Goal: Task Accomplishment & Management: Complete application form

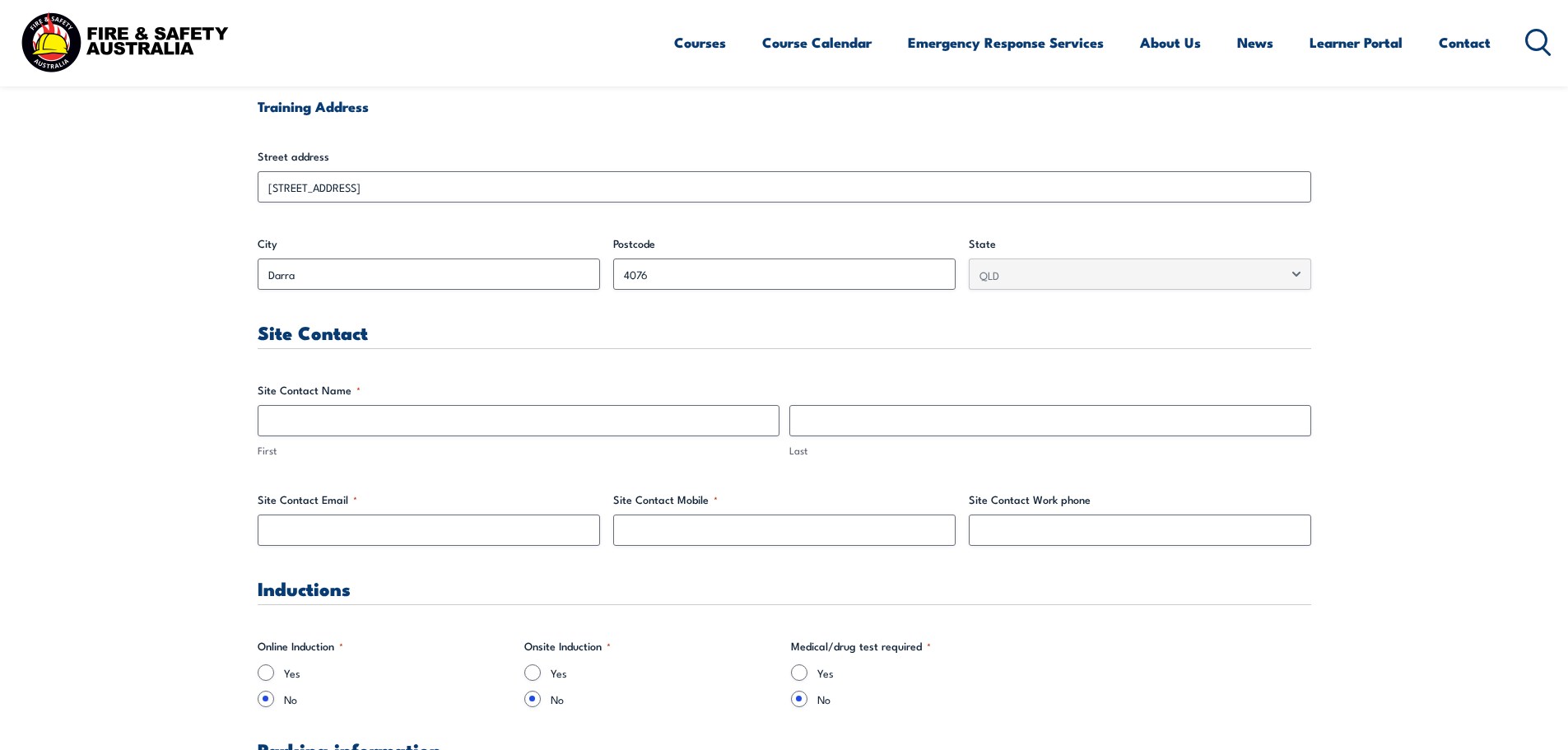
scroll to position [659, 0]
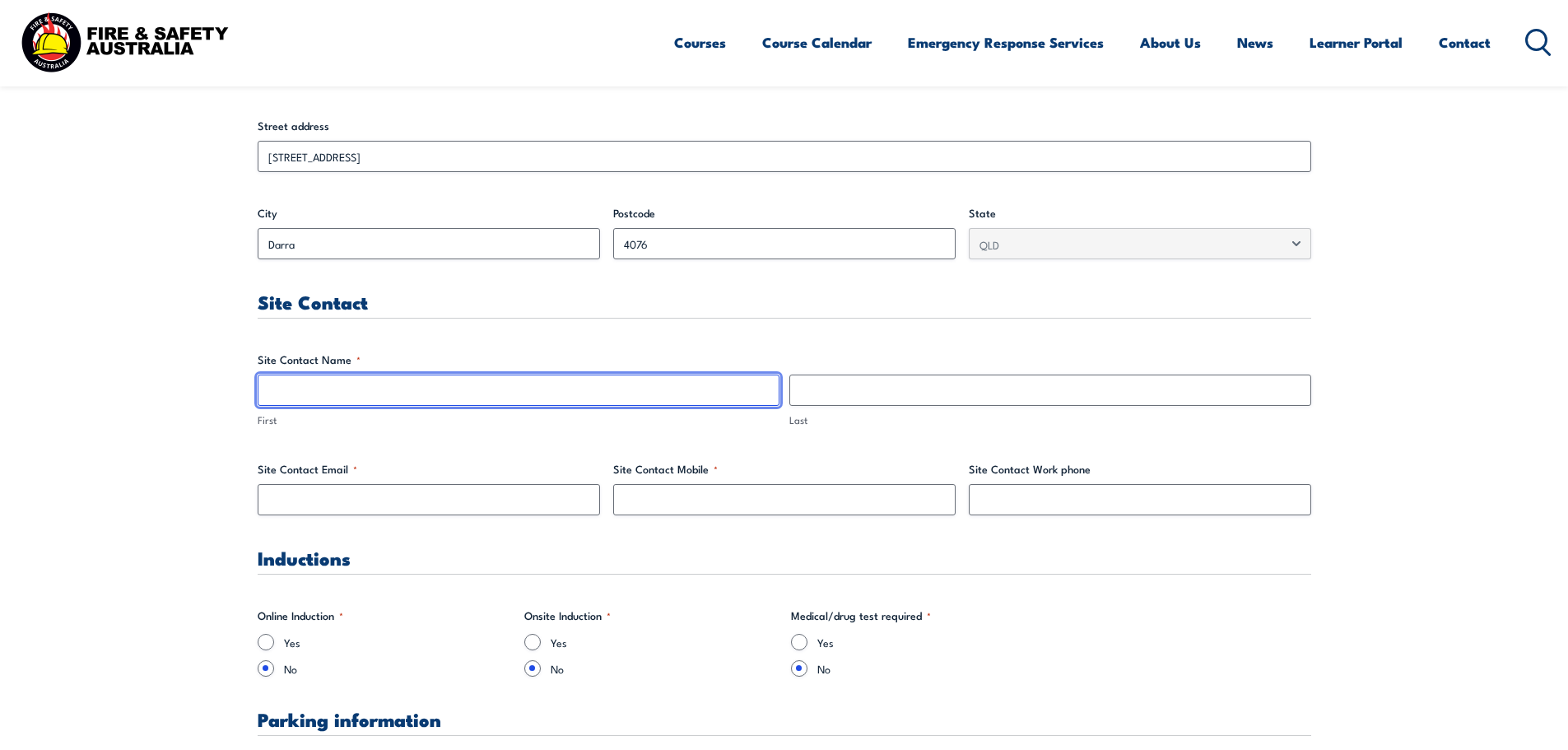
click at [349, 388] on input "First" at bounding box center [517, 389] width 521 height 31
type input "[PERSON_NAME]"
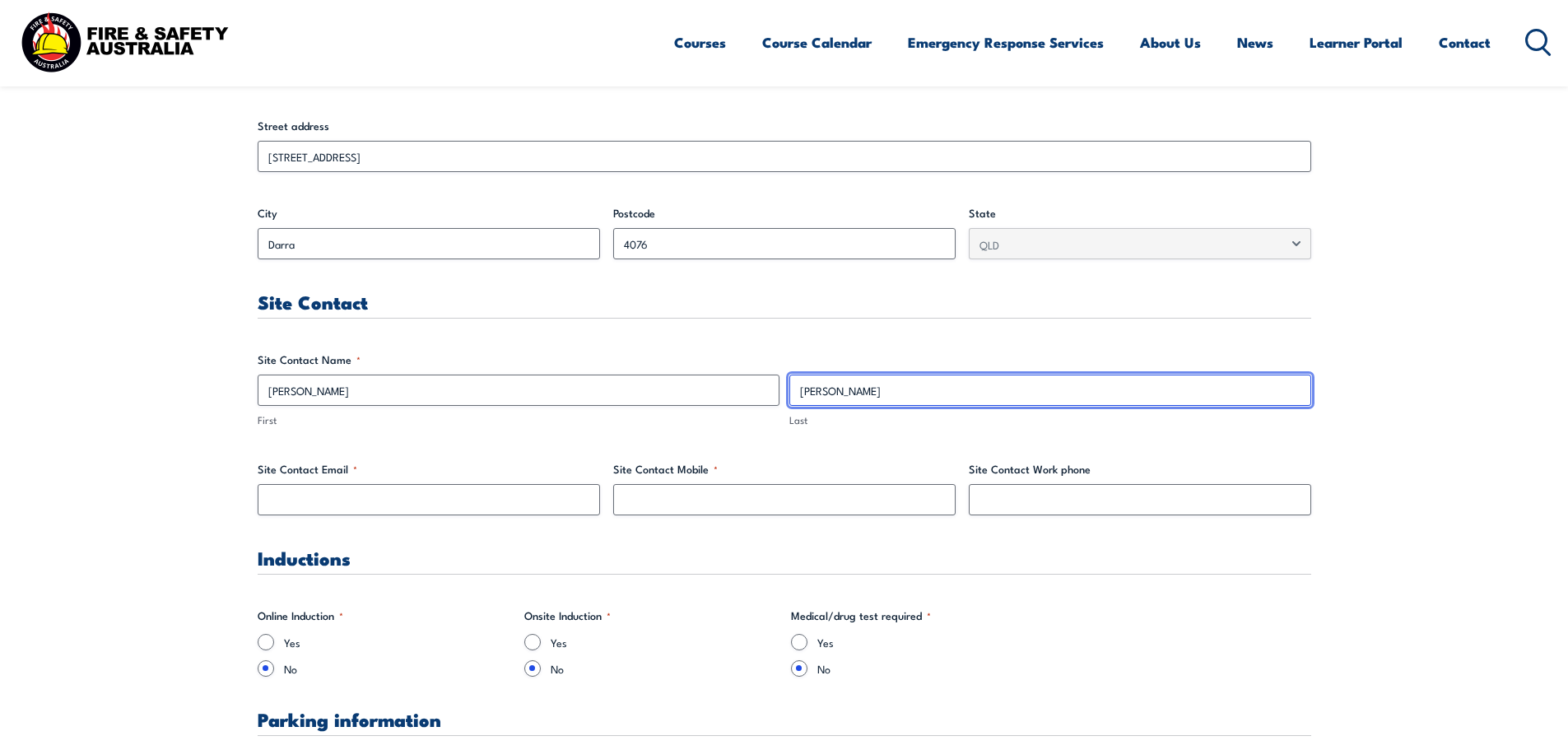
type input "[PERSON_NAME]"
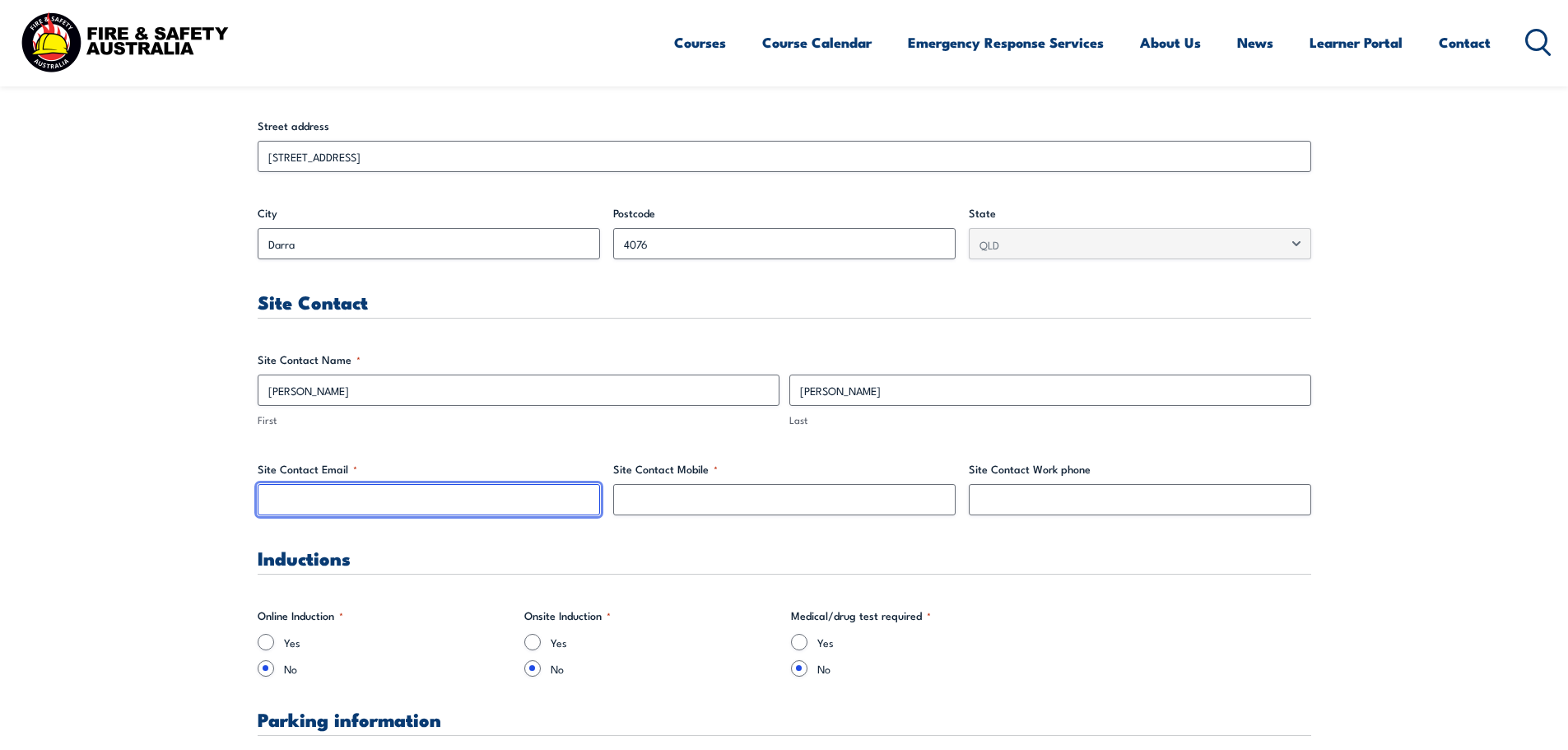
click at [341, 500] on input "Site Contact Email *" at bounding box center [428, 499] width 343 height 31
click at [394, 498] on input "Site Contact Email *" at bounding box center [428, 499] width 343 height 31
paste input "[EMAIL_ADDRESS][PERSON_NAME][DOMAIN_NAME]"
type input "[EMAIL_ADDRESS][PERSON_NAME][DOMAIN_NAME]"
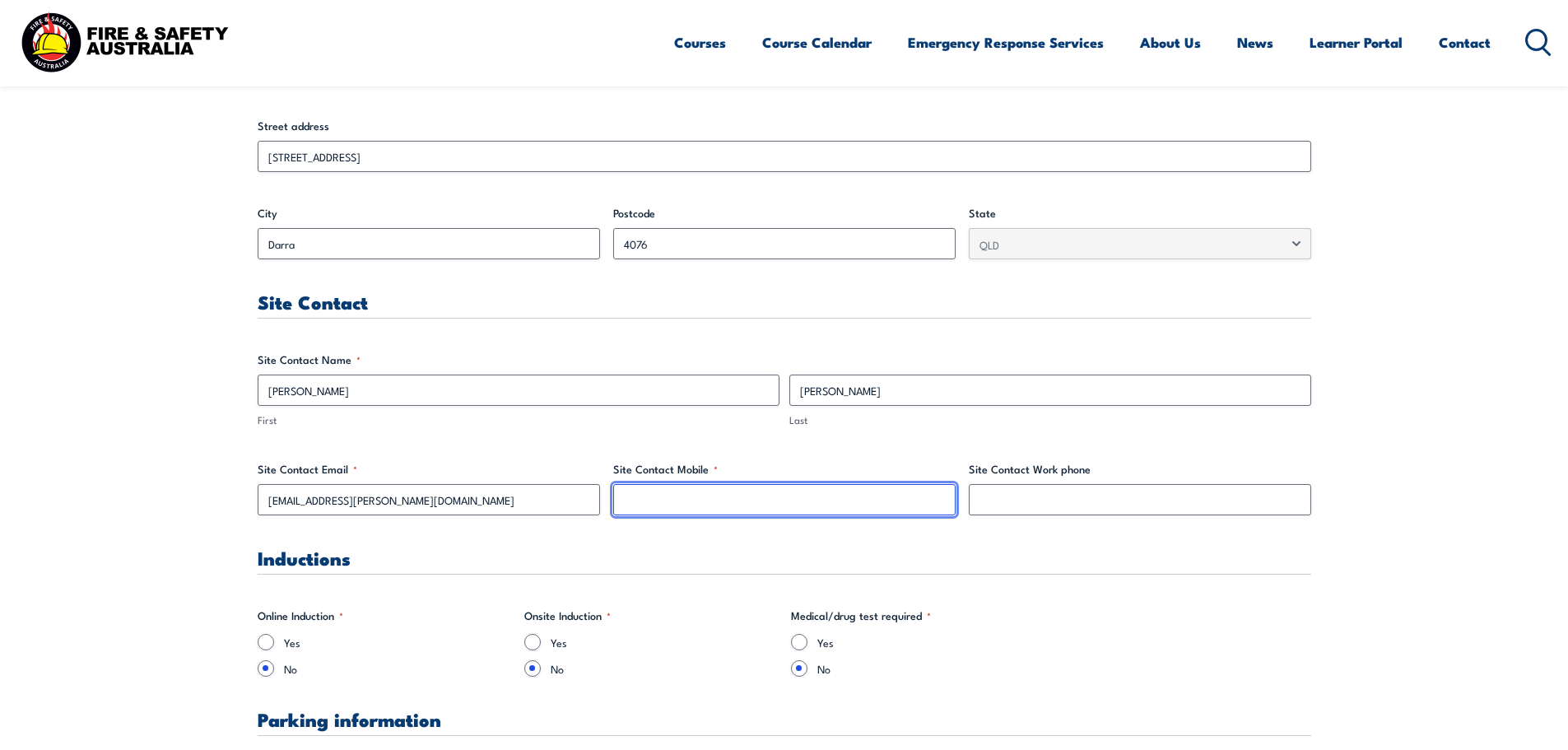
drag, startPoint x: 742, startPoint y: 512, endPoint x: 730, endPoint y: 512, distance: 12.0
click at [742, 512] on input "Site Contact Mobile *" at bounding box center [784, 499] width 343 height 31
click at [682, 500] on input "Site Contact Mobile *" at bounding box center [784, 499] width 343 height 31
paste input "0417 707 559"
type input "0417 707 559"
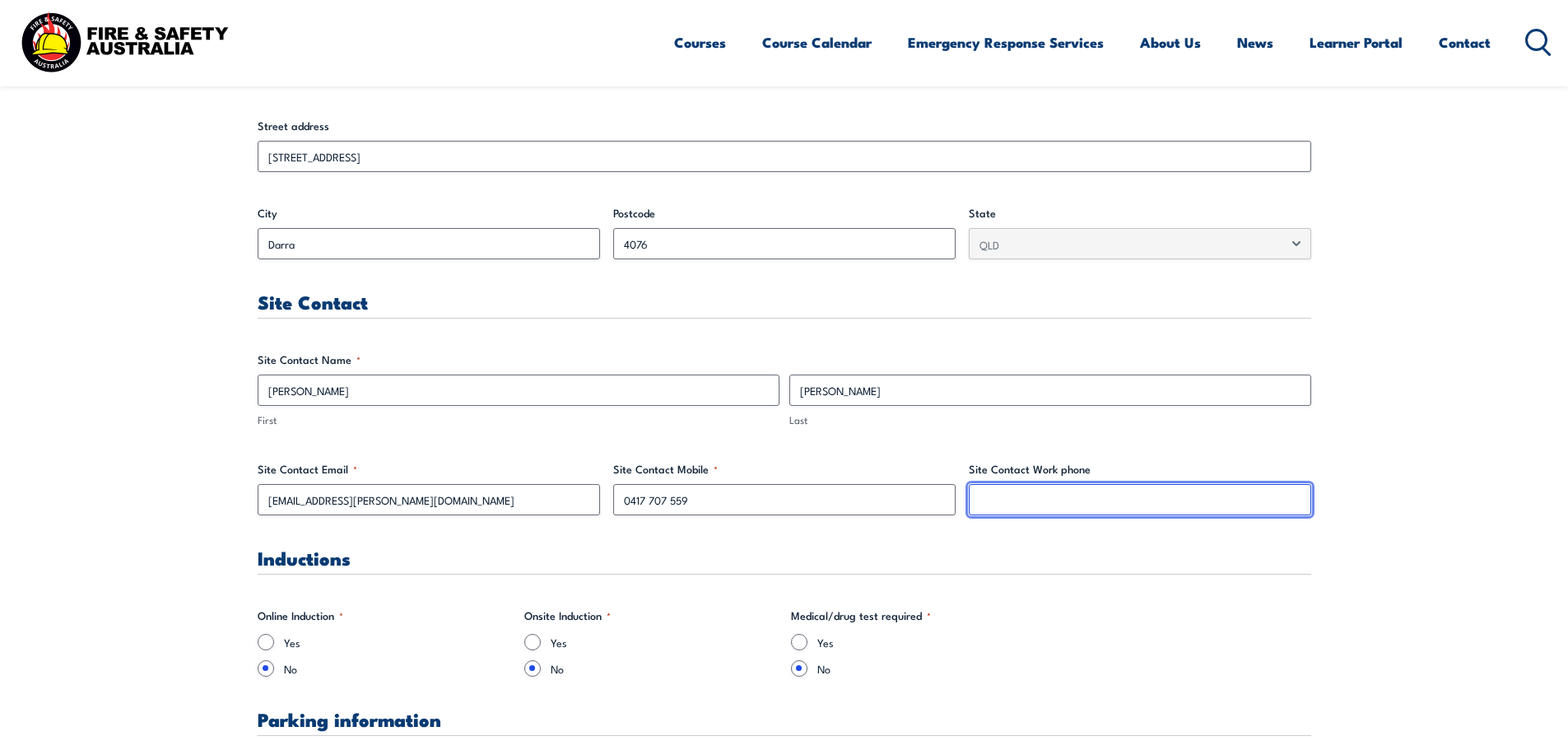
click at [1093, 505] on input "Site Contact Work phone" at bounding box center [1139, 499] width 343 height 31
paste input "0417 707 559"
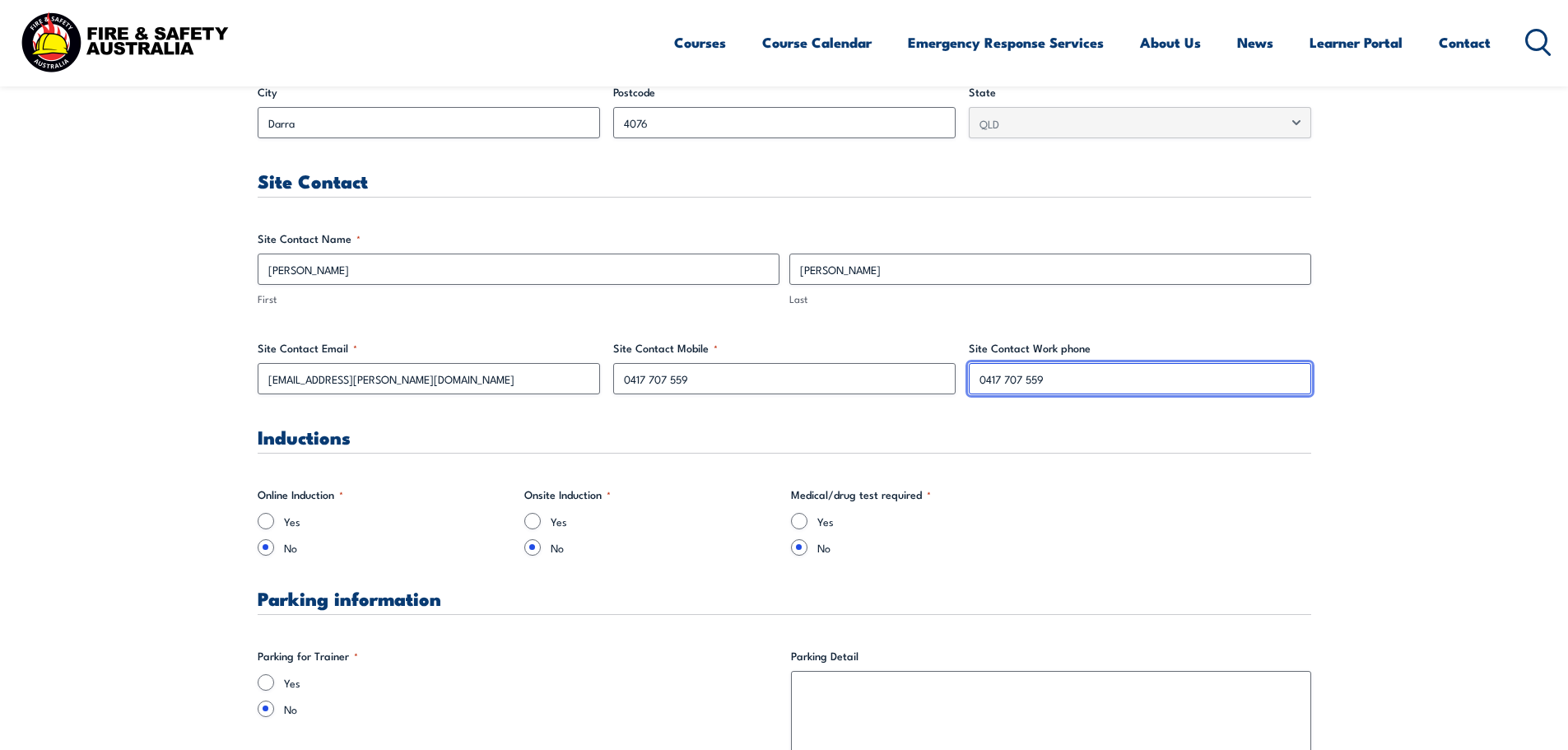
scroll to position [906, 0]
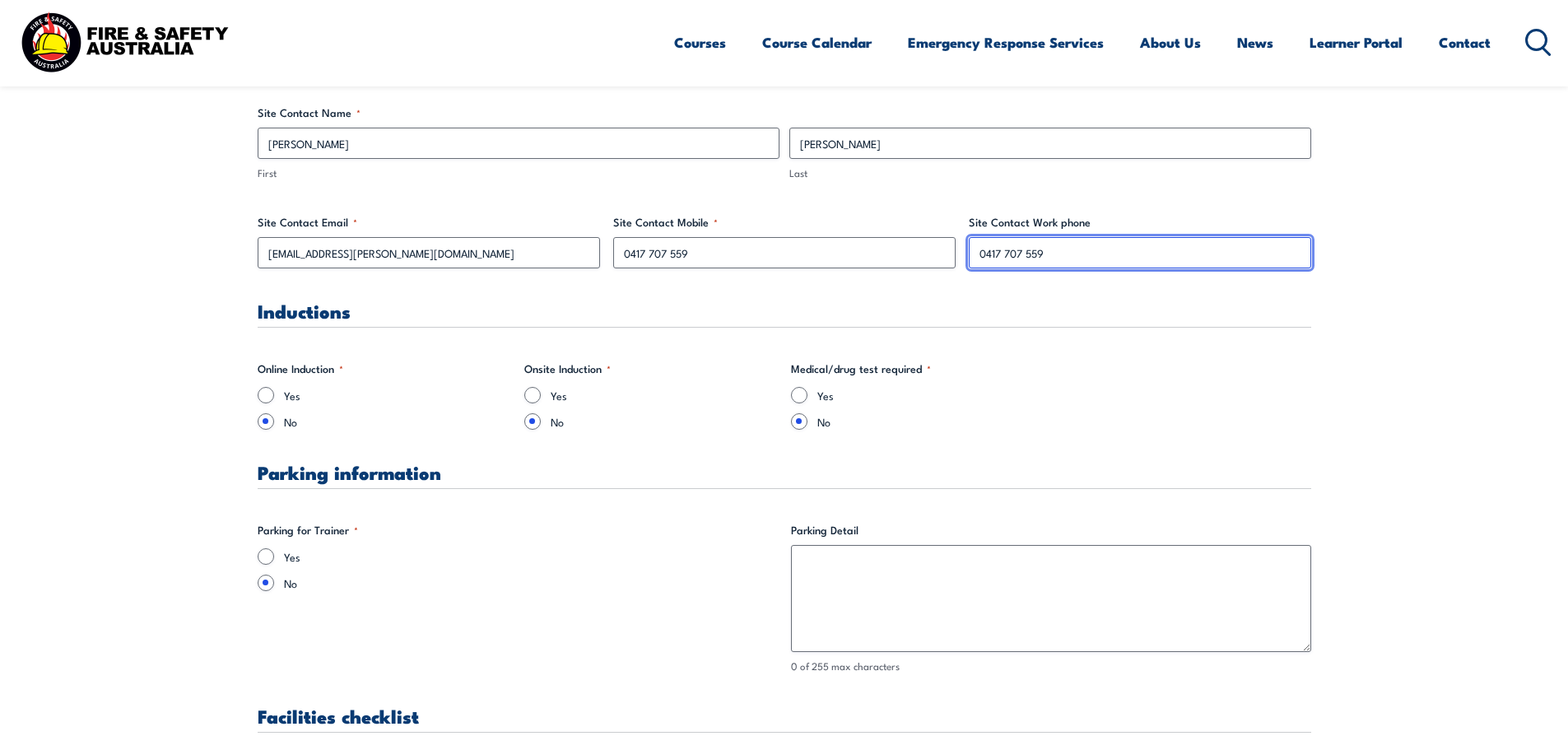
type input "0417 707 559"
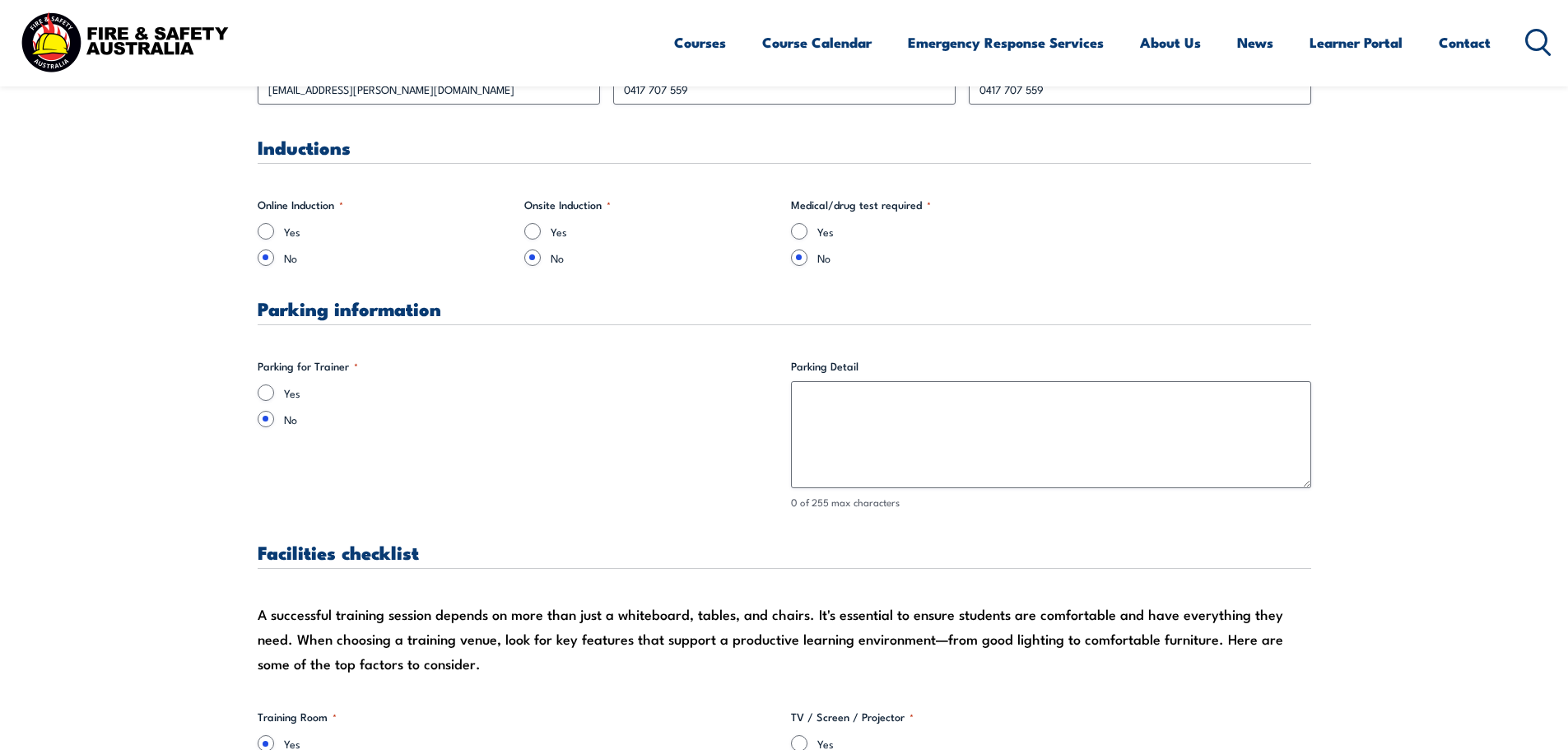
scroll to position [1070, 0]
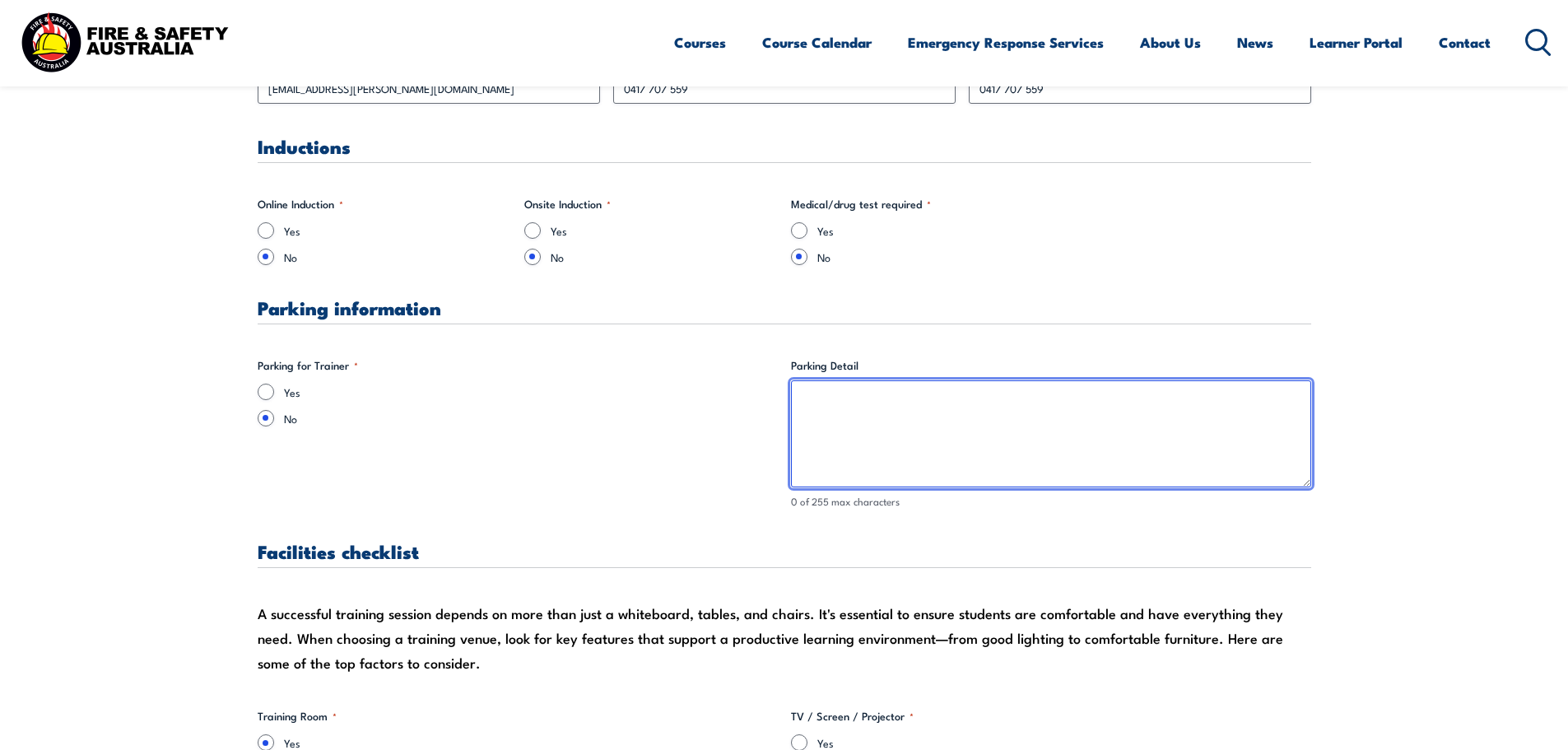
click at [939, 443] on textarea "Parking Detail" at bounding box center [1051, 434] width 520 height 107
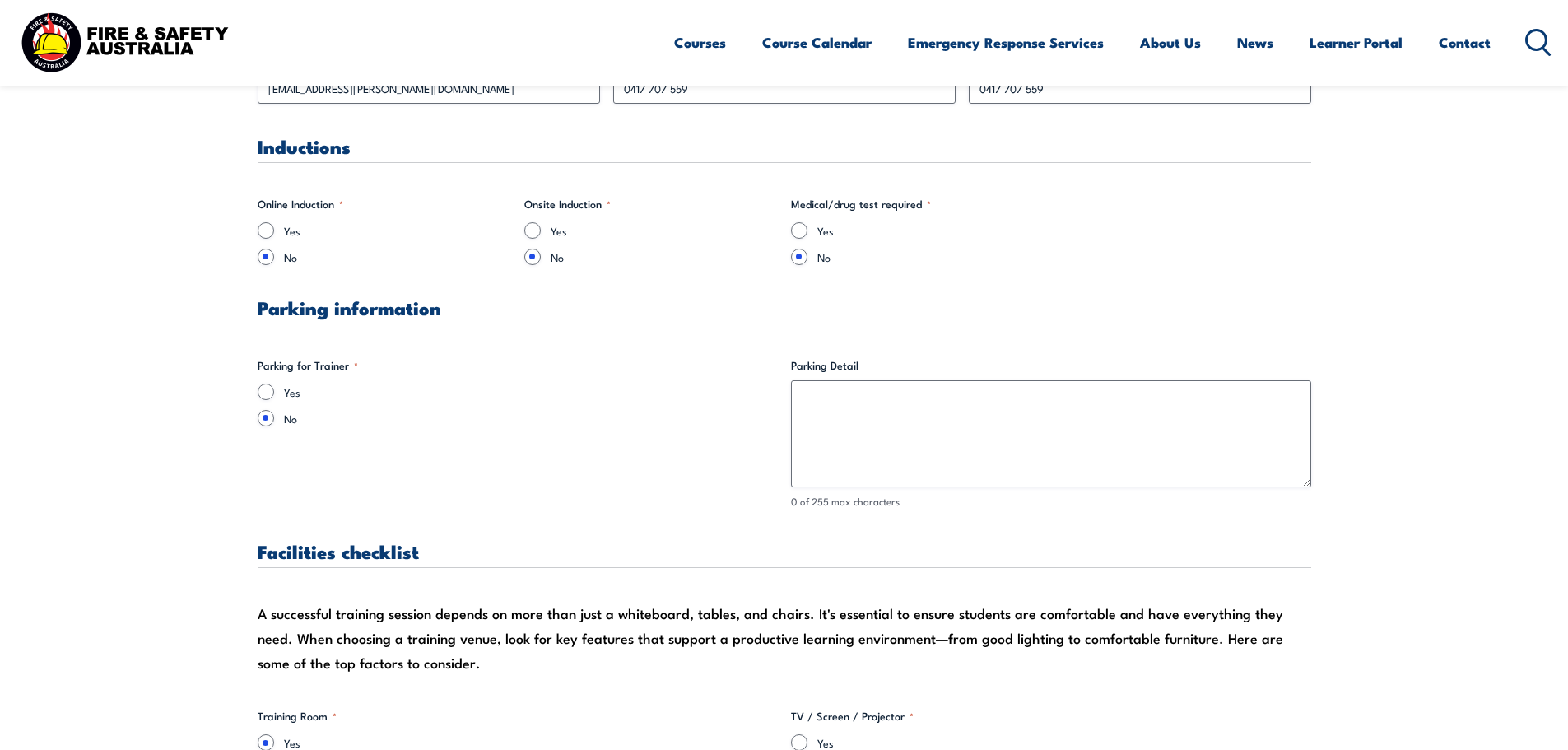
click at [282, 388] on div "Yes" at bounding box center [517, 391] width 520 height 17
click at [262, 394] on input "Yes" at bounding box center [265, 391] width 17 height 17
radio input "true"
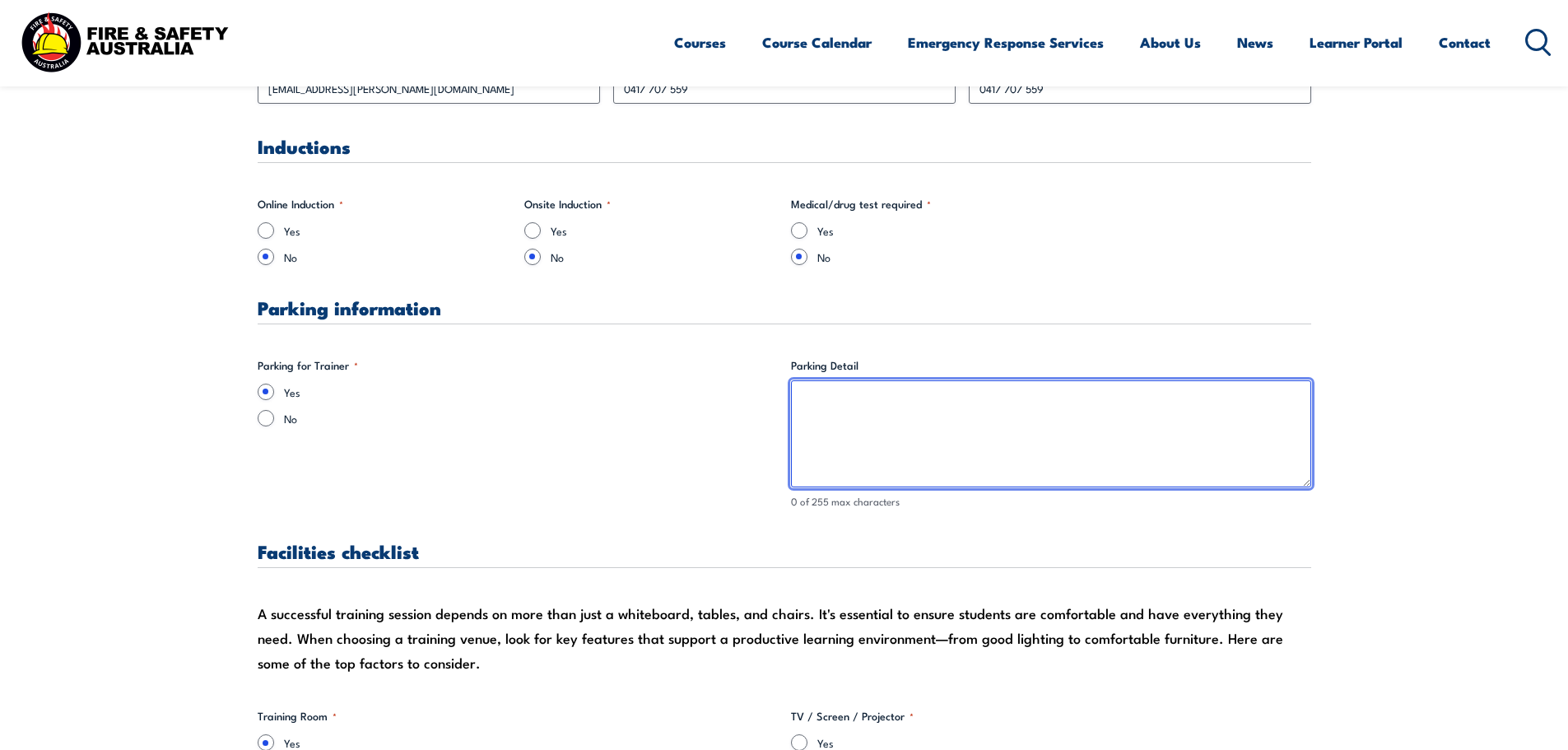
click at [814, 427] on textarea "Parking Detail" at bounding box center [1051, 434] width 520 height 107
type textarea "Parking will be in carpark of facility - go through security and complete onsit…"
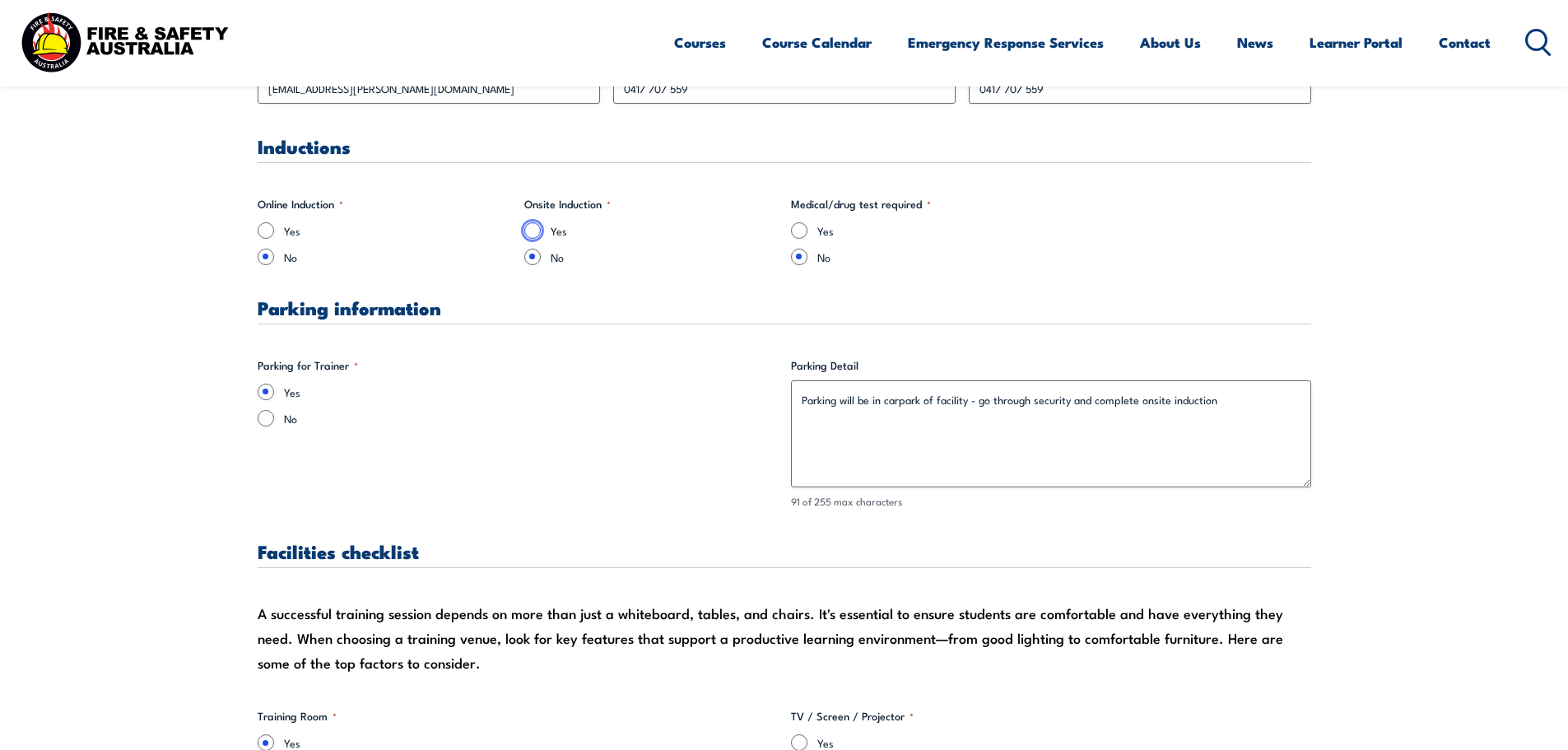
click at [529, 229] on input "Yes" at bounding box center [532, 230] width 17 height 17
radio input "true"
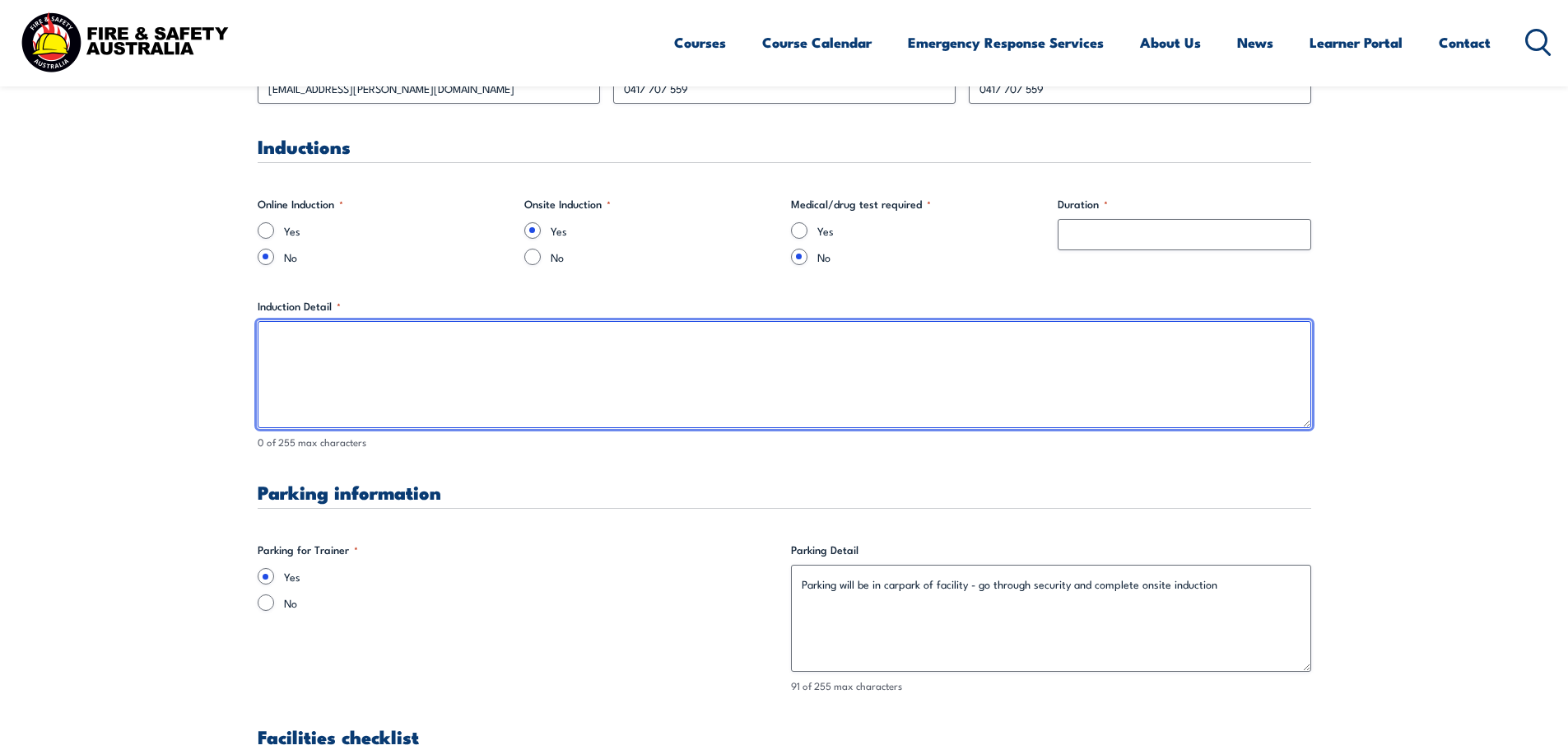
click at [571, 361] on textarea "Induction Detail *" at bounding box center [784, 375] width 1054 height 107
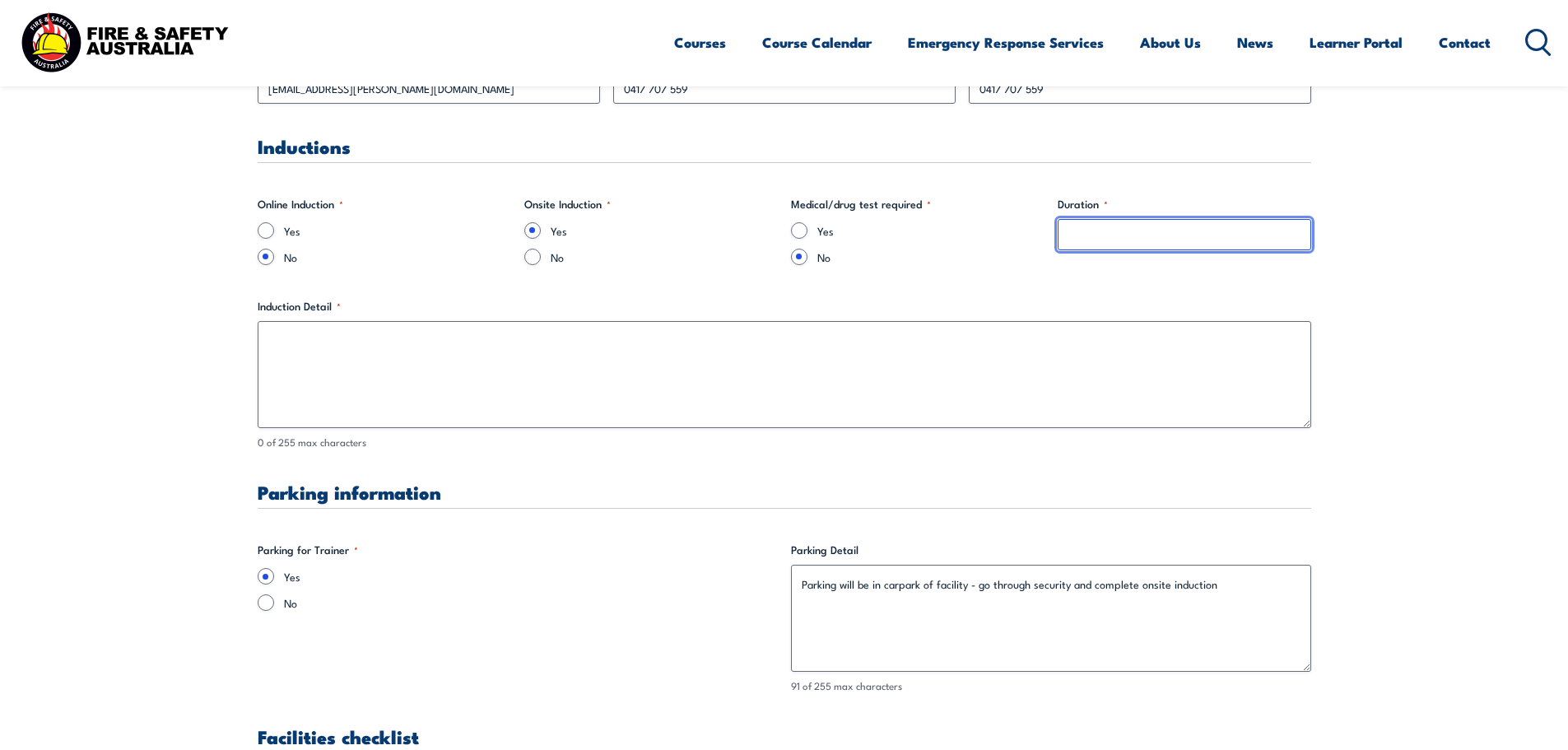
click at [1190, 245] on input "Duration *" at bounding box center [1184, 233] width 253 height 31
type input "10 Minutes"
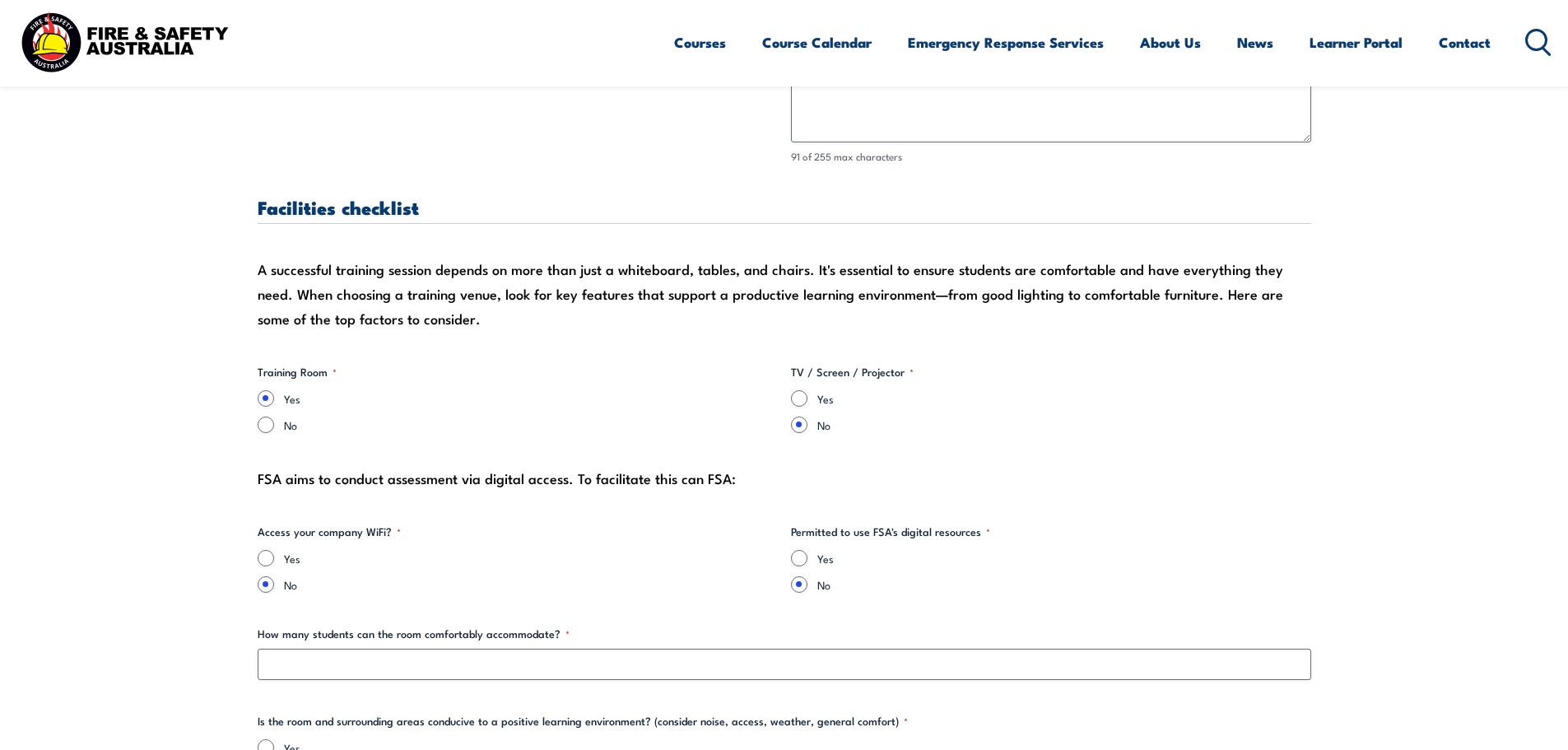
scroll to position [1646, 0]
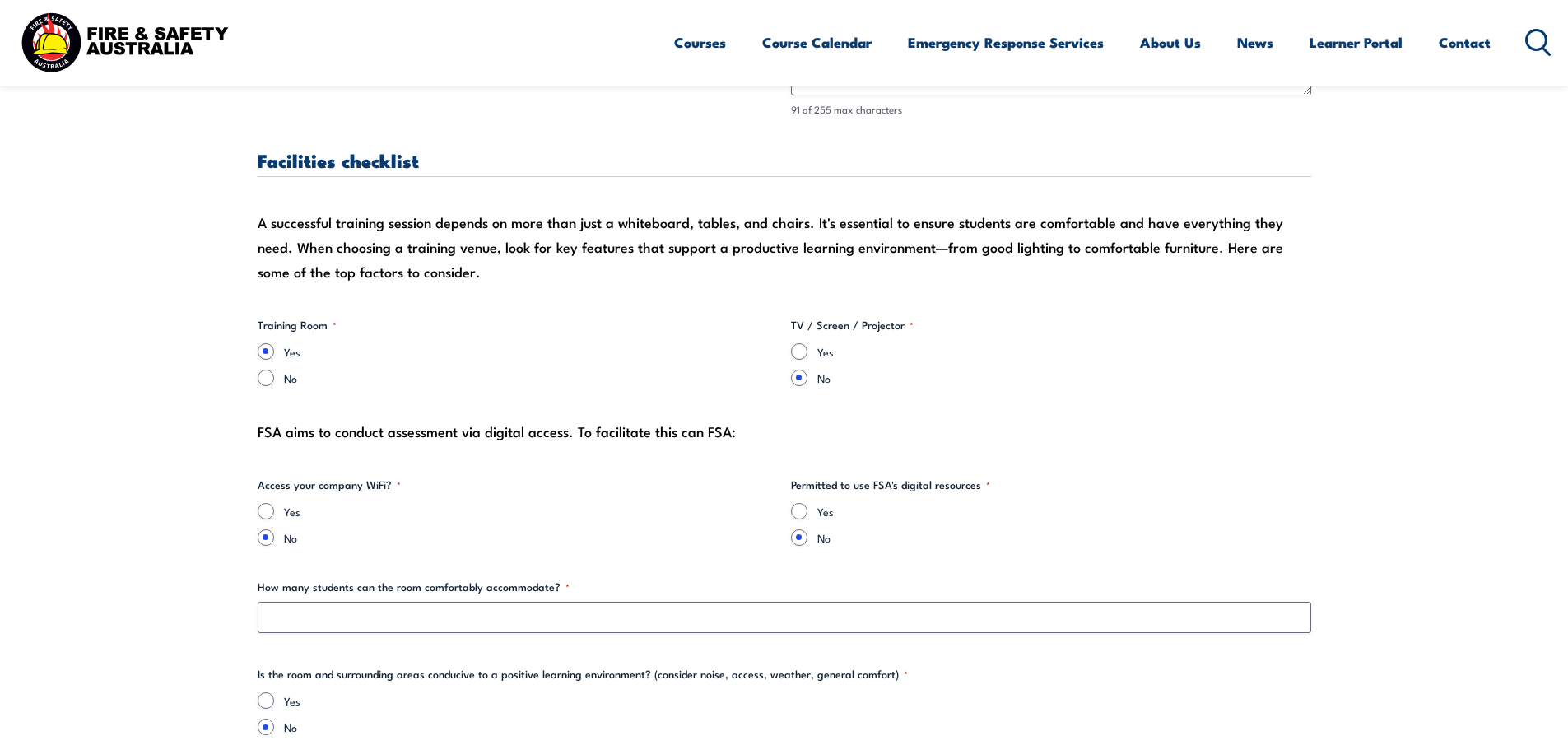
type textarea "Go to security and they will give you an induction"
click at [800, 353] on input "Yes" at bounding box center [798, 352] width 17 height 17
radio input "true"
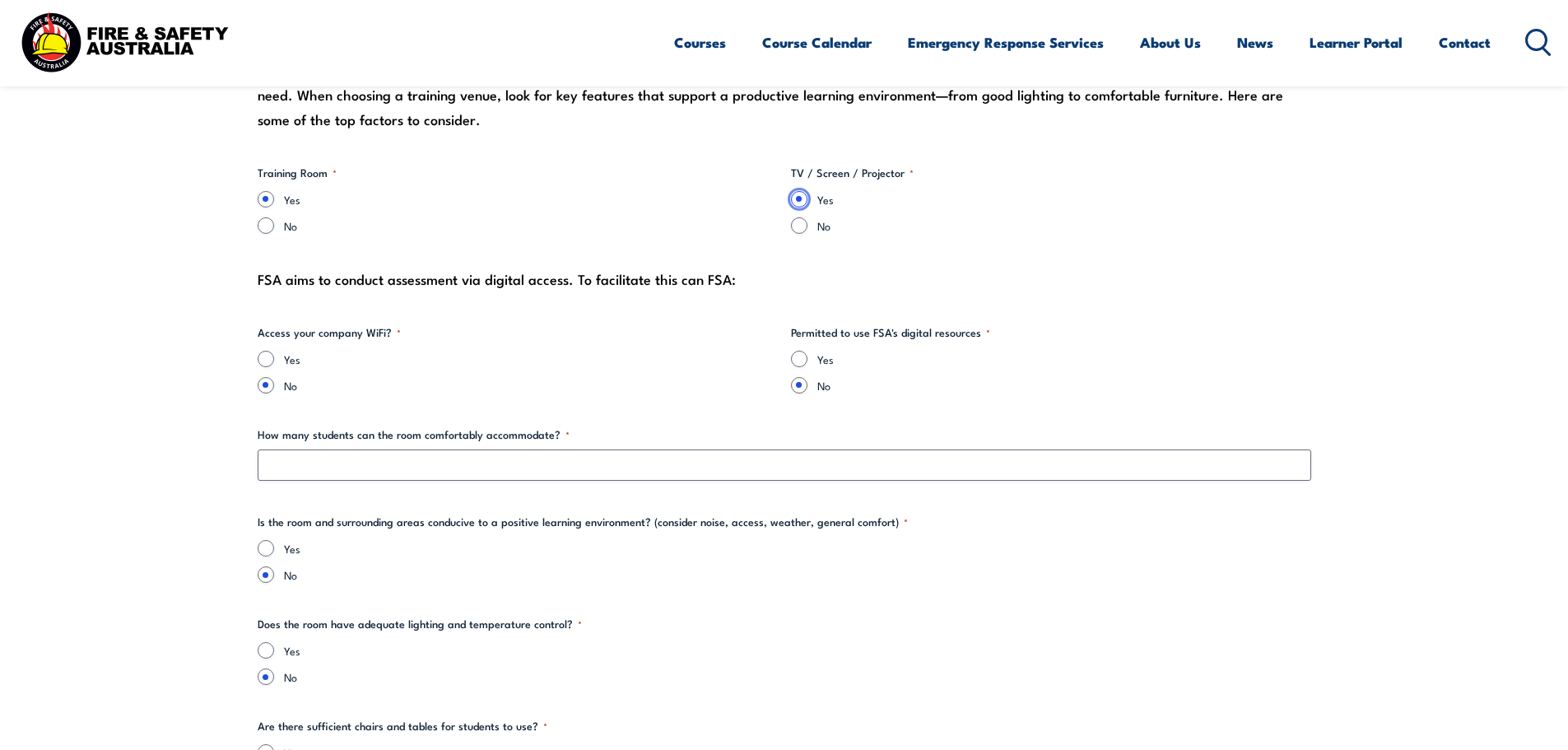
scroll to position [1893, 0]
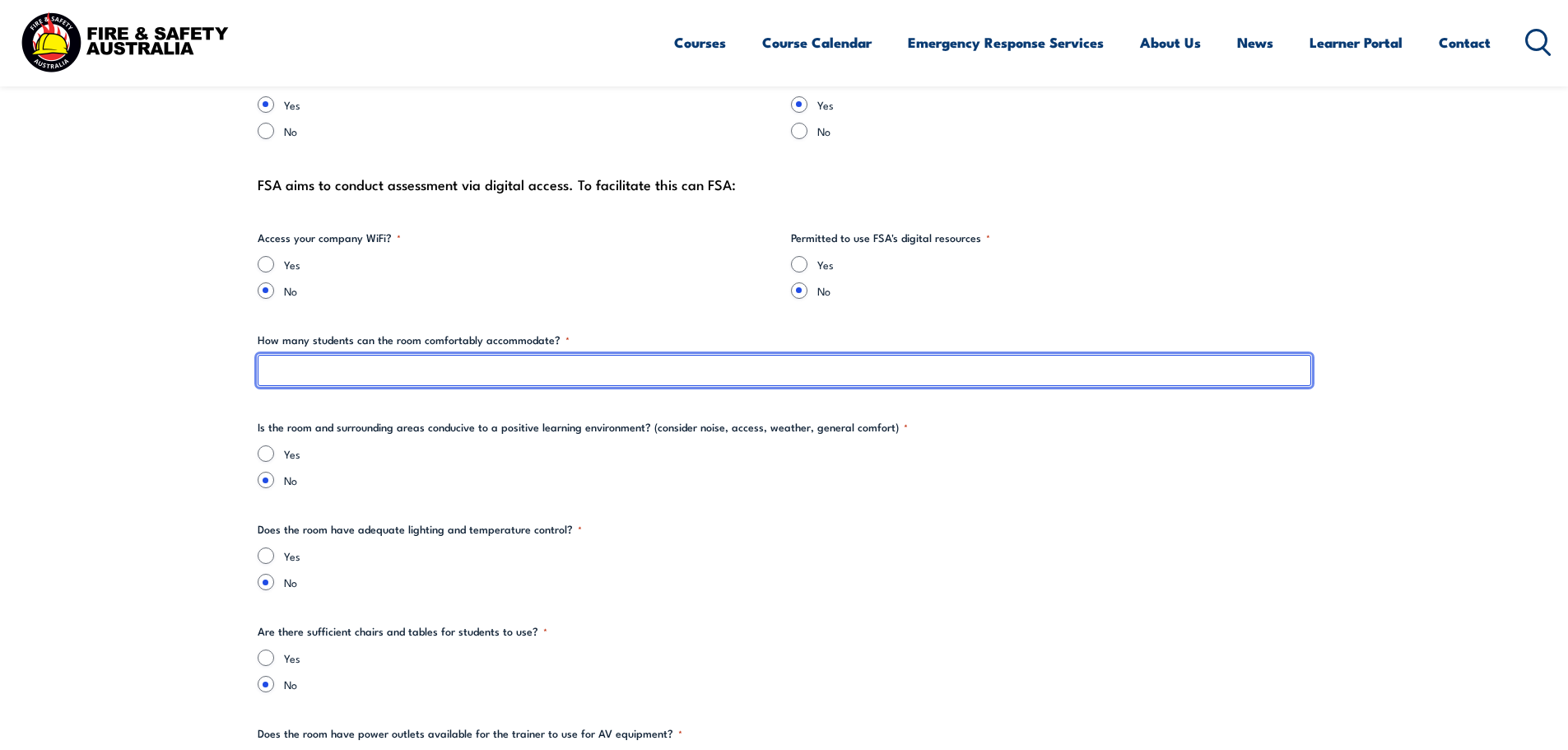
click at [348, 377] on input "How many students can the room comfortably accommodate? *" at bounding box center [784, 370] width 1054 height 31
type input "30"
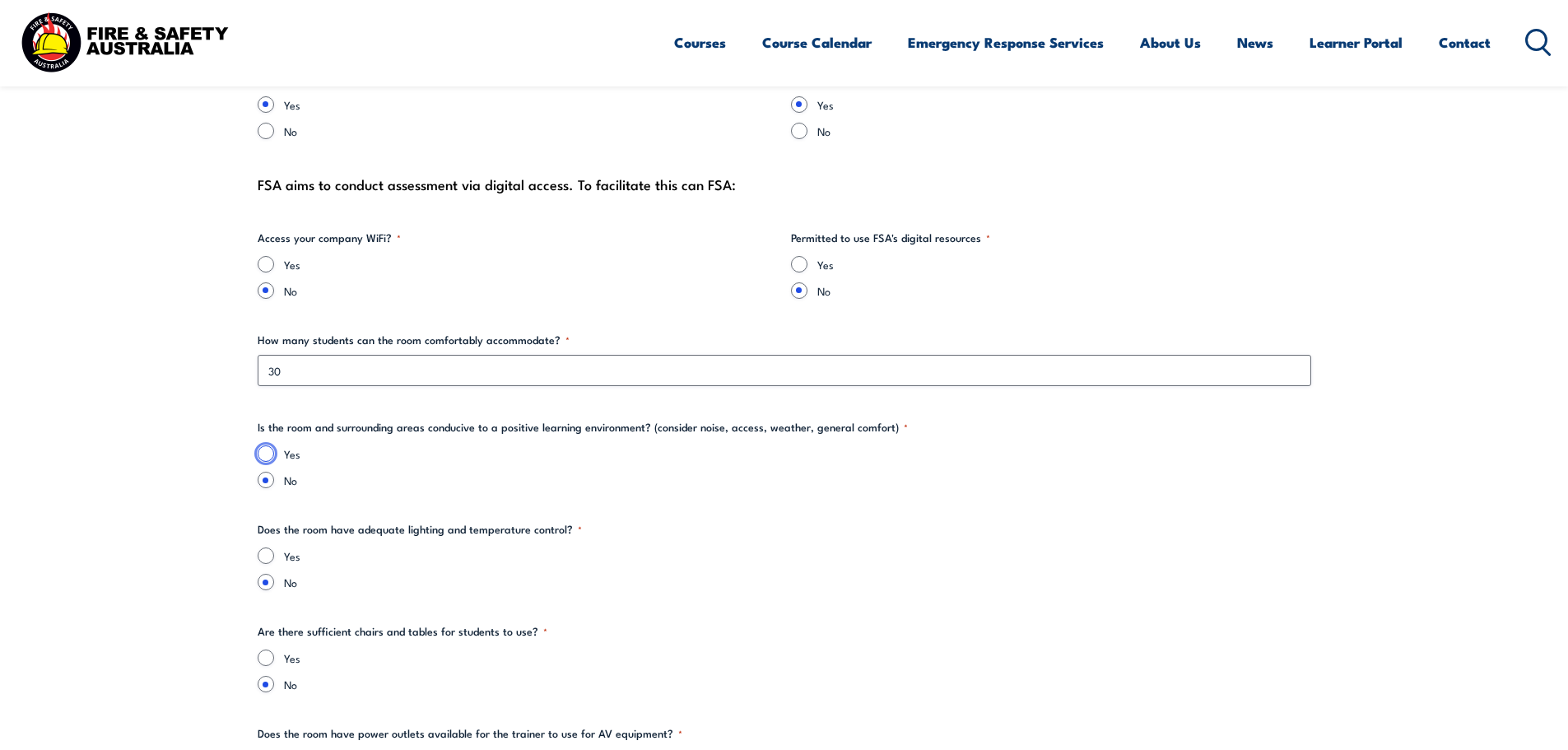
click at [262, 451] on input "Yes" at bounding box center [265, 453] width 17 height 17
radio input "true"
click at [273, 265] on input "Yes" at bounding box center [265, 264] width 17 height 17
radio input "true"
click at [794, 269] on input "Yes" at bounding box center [798, 264] width 17 height 17
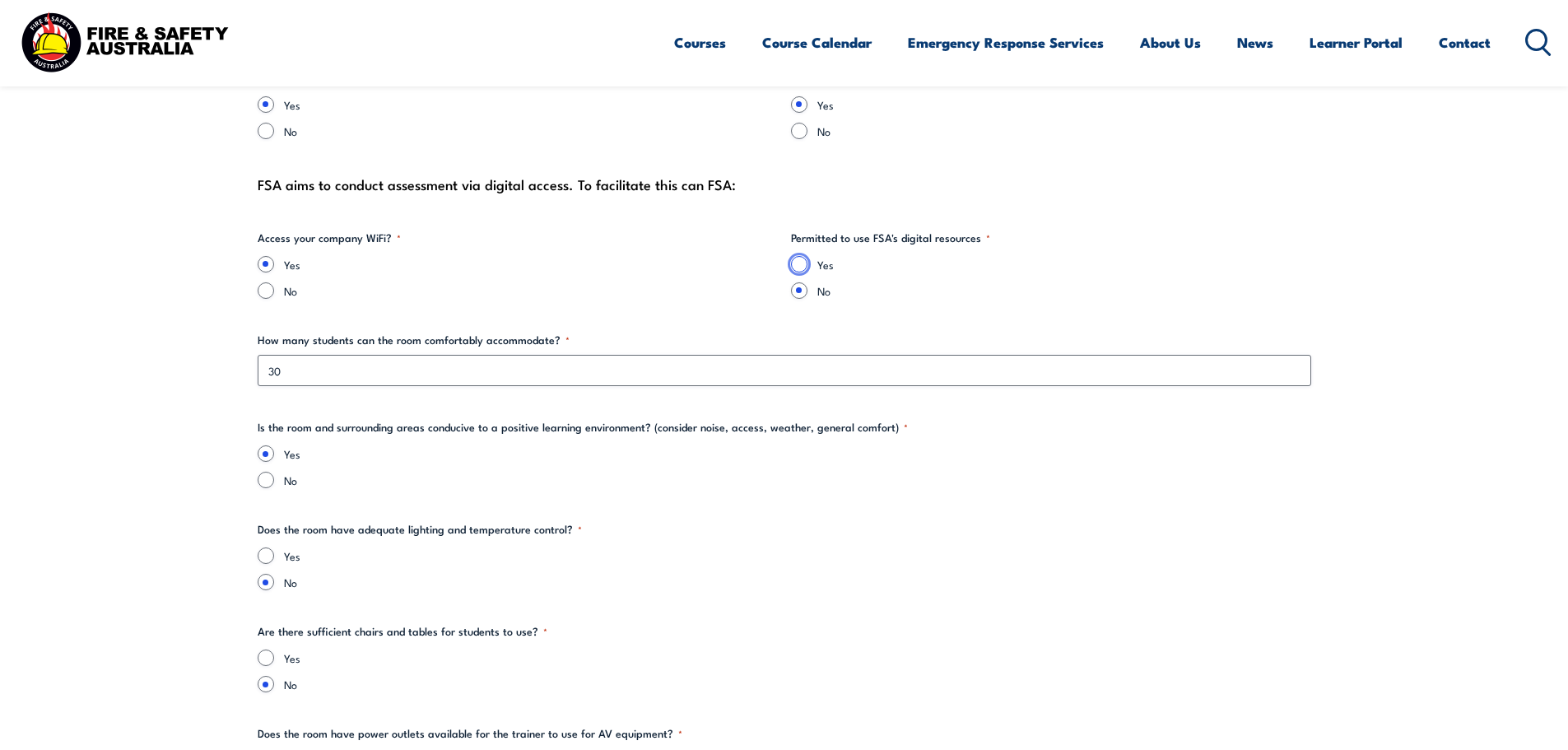
radio input "true"
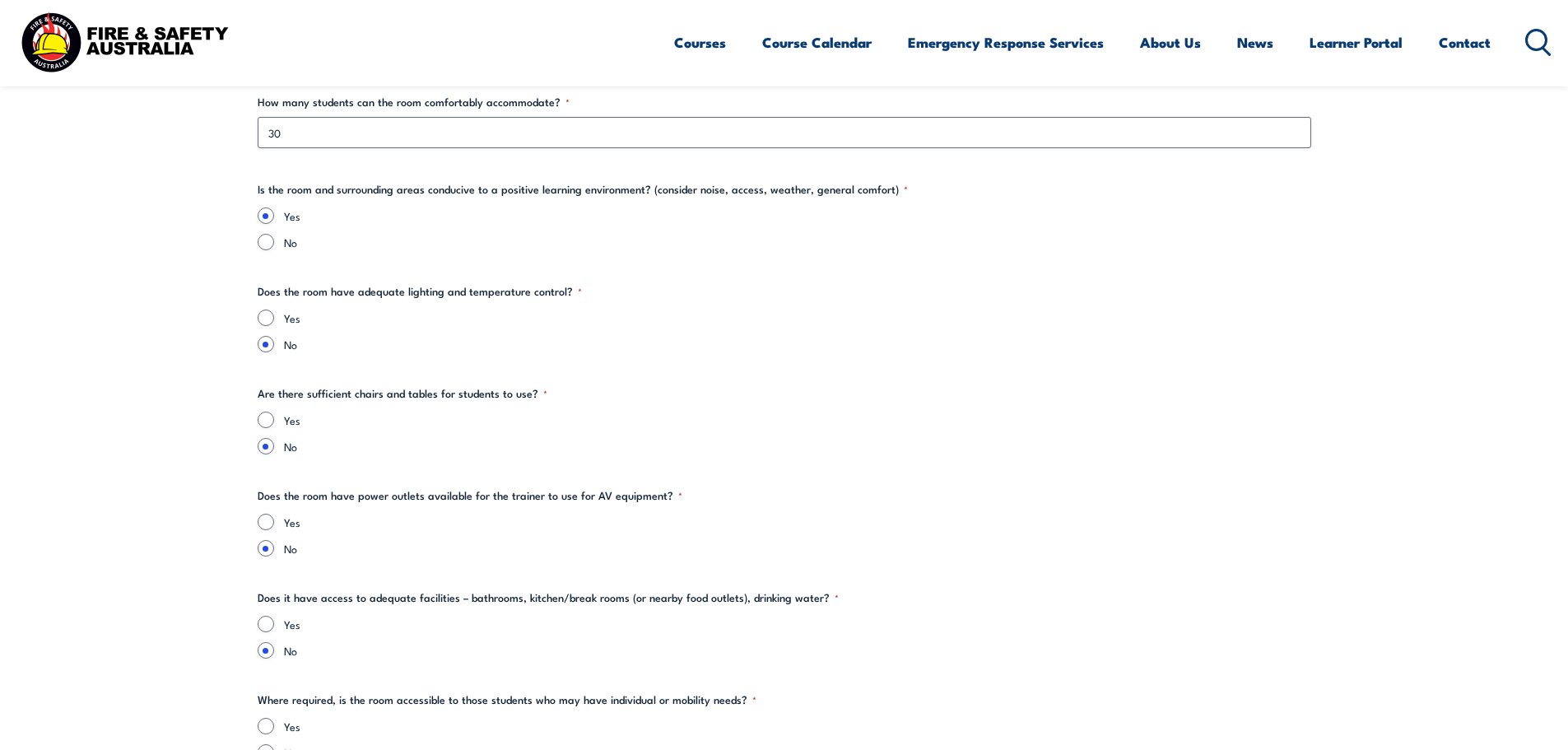
scroll to position [2141, 0]
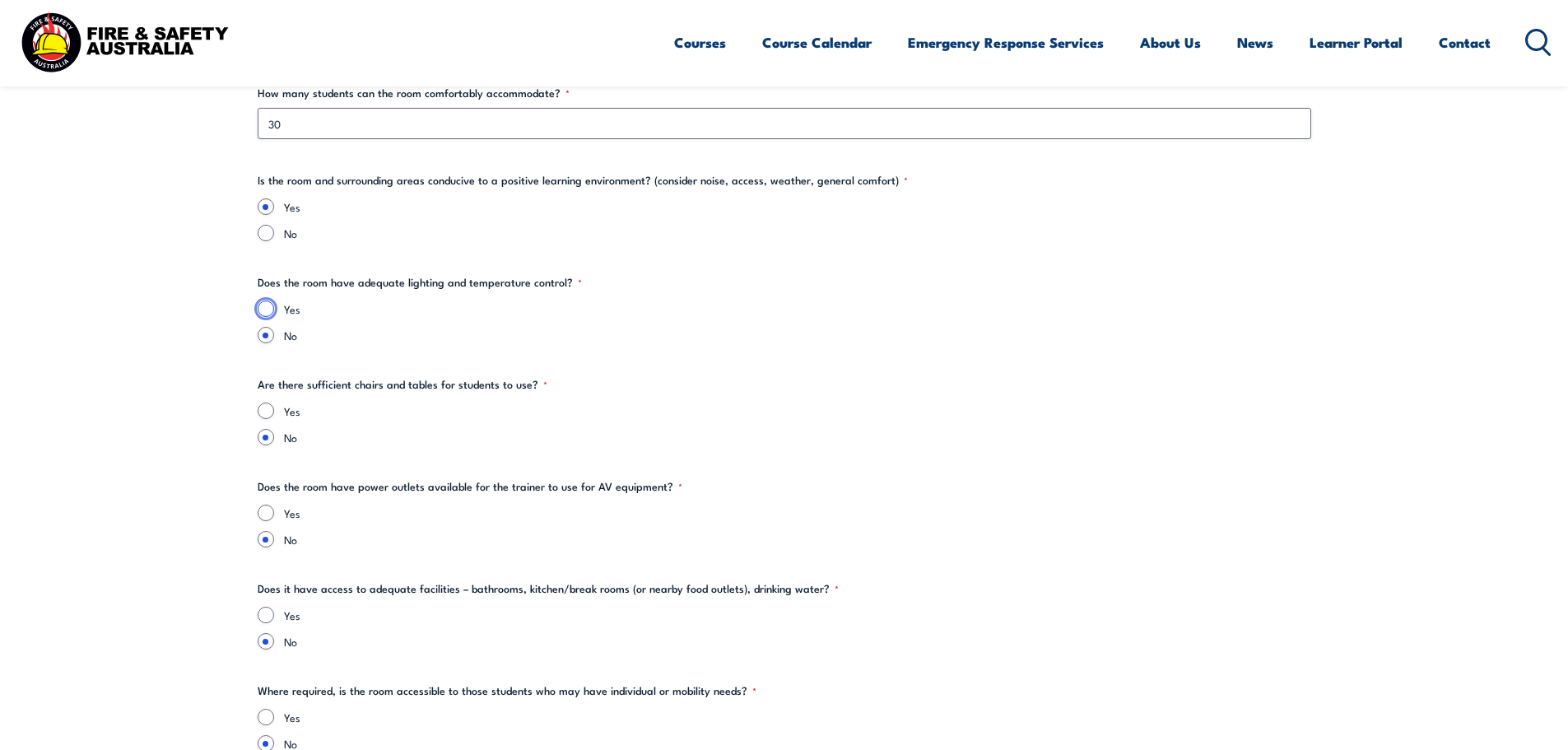
click at [266, 306] on input "Yes" at bounding box center [265, 308] width 17 height 17
radio input "true"
click at [271, 414] on input "Yes" at bounding box center [265, 410] width 17 height 17
radio input "true"
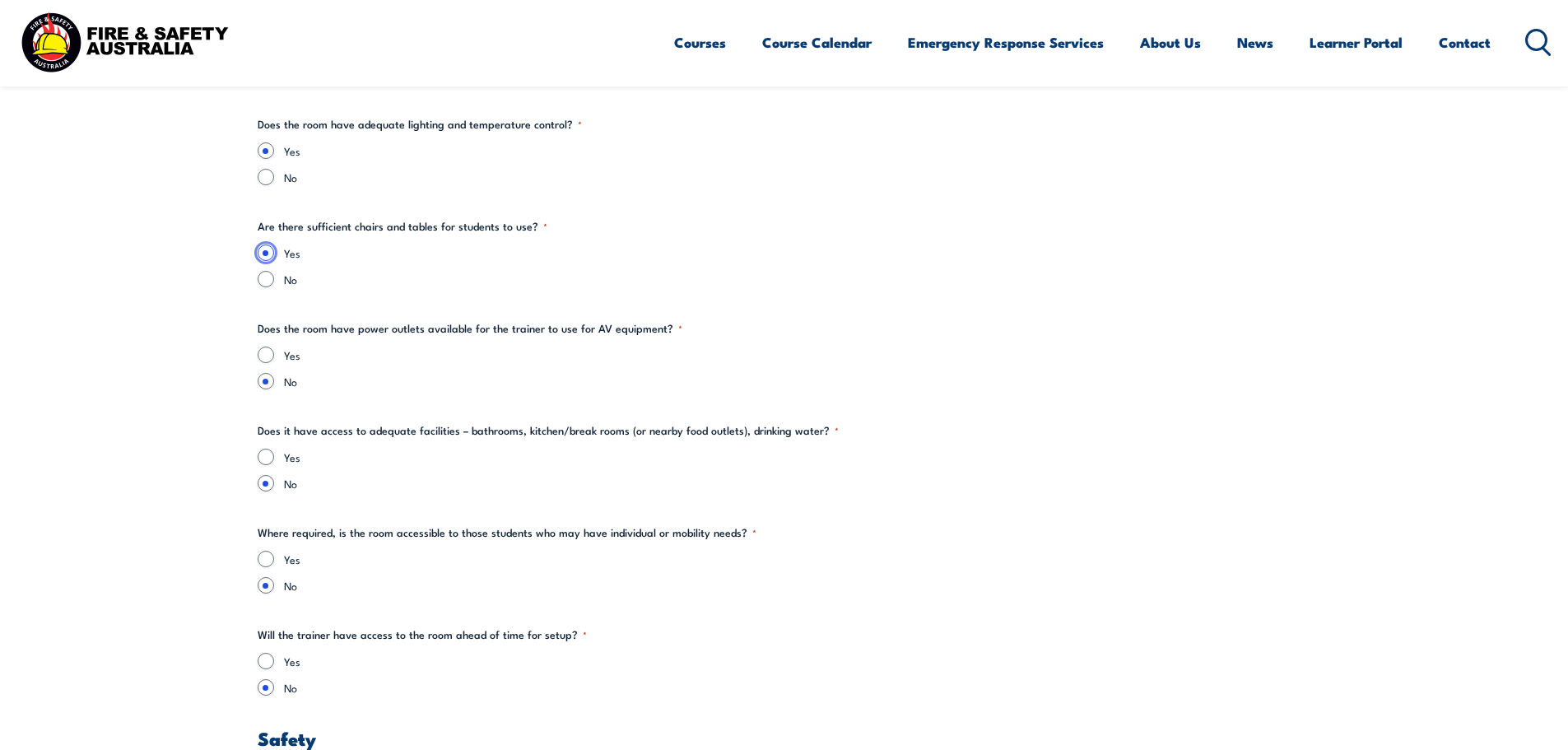
scroll to position [2305, 0]
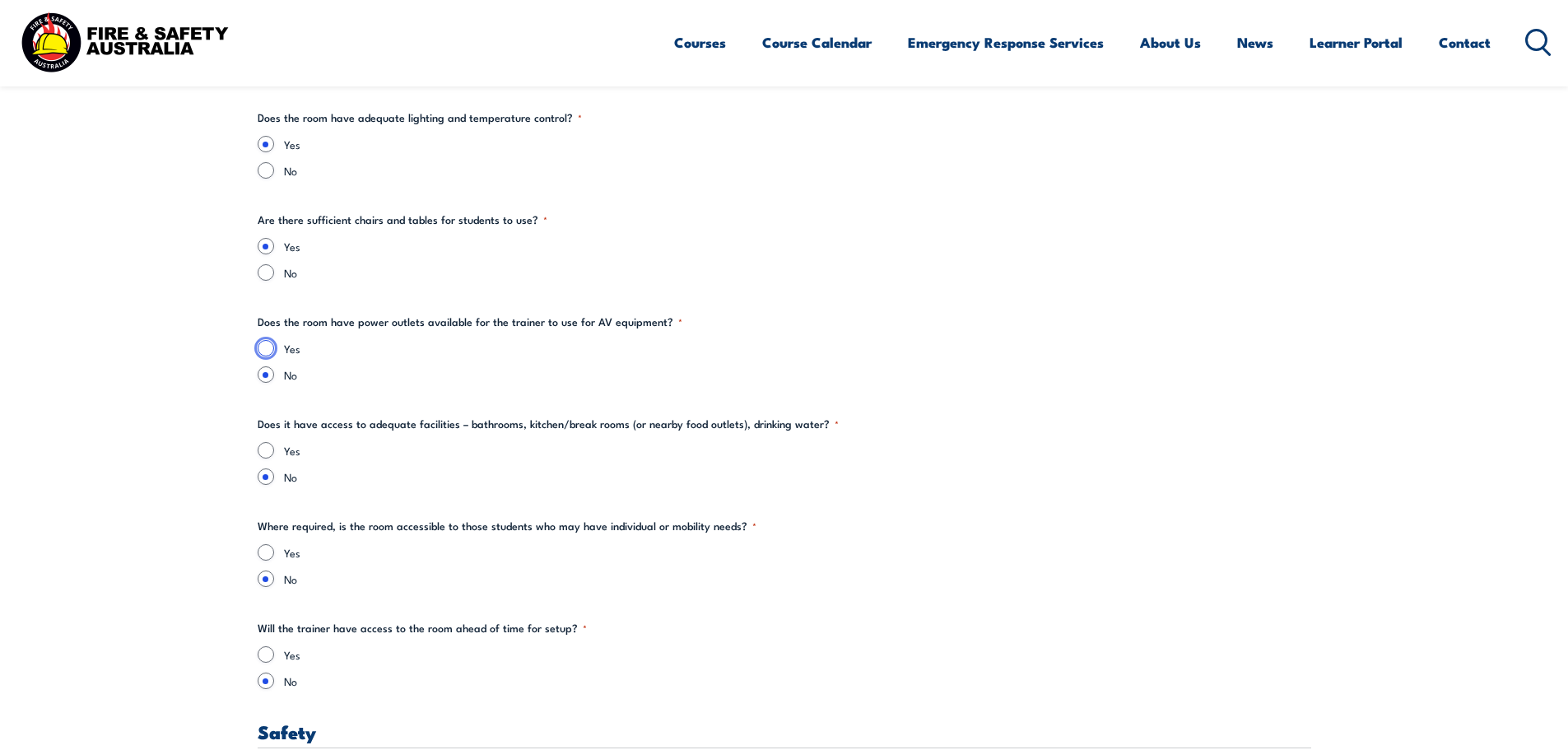
click at [271, 351] on input "Yes" at bounding box center [265, 348] width 17 height 17
radio input "true"
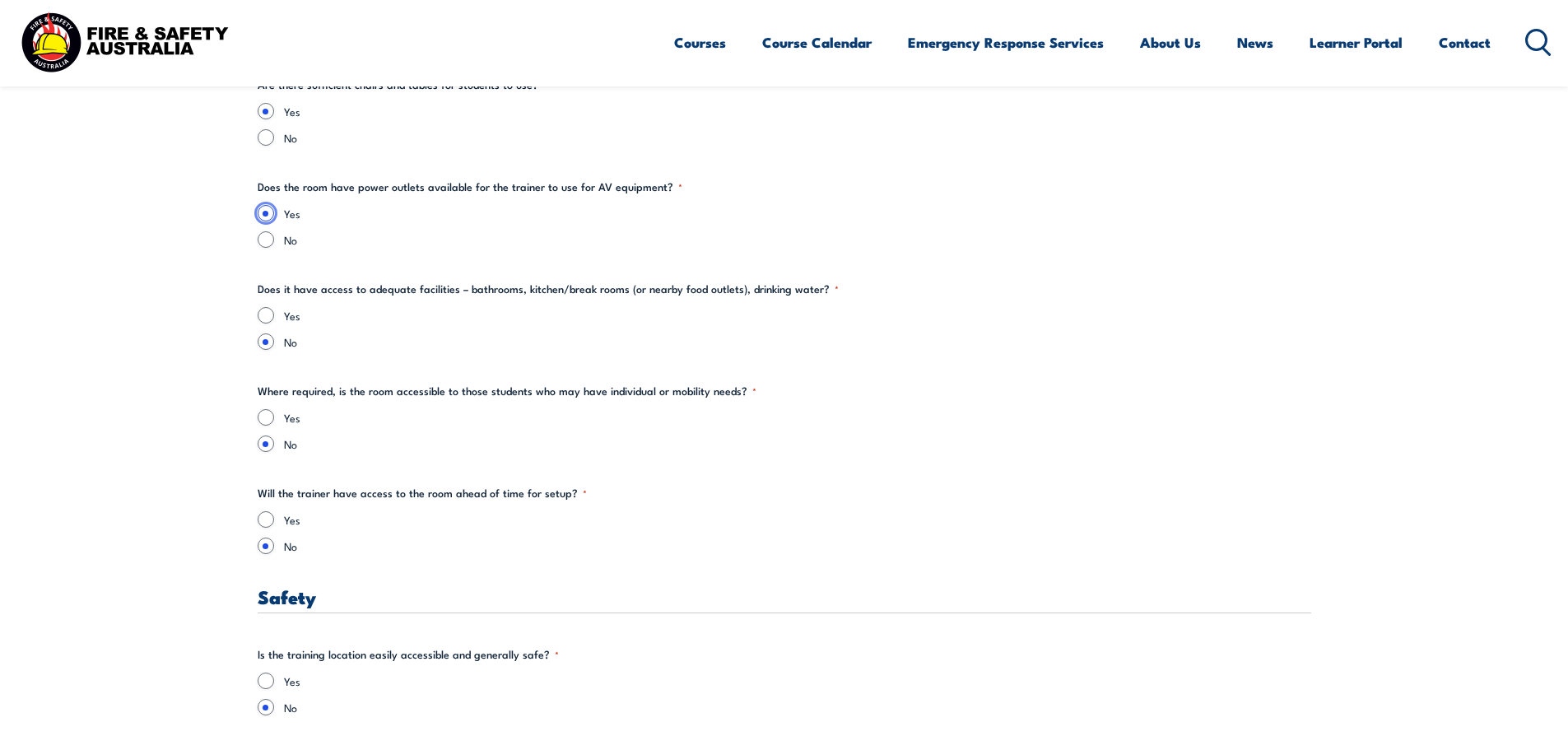
scroll to position [2470, 0]
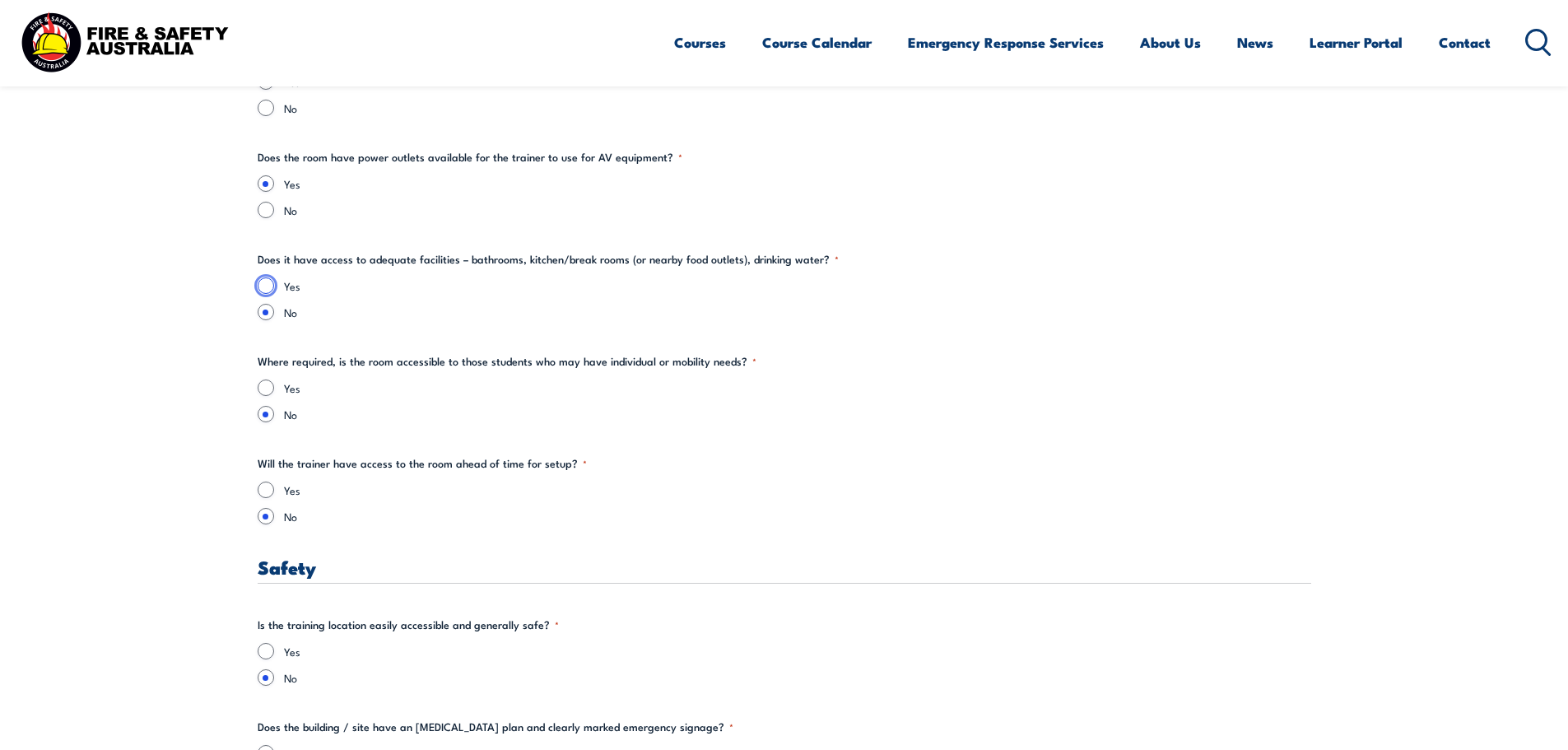
click at [266, 290] on input "Yes" at bounding box center [265, 285] width 17 height 17
radio input "true"
click at [266, 386] on input "Yes" at bounding box center [265, 387] width 17 height 17
radio input "true"
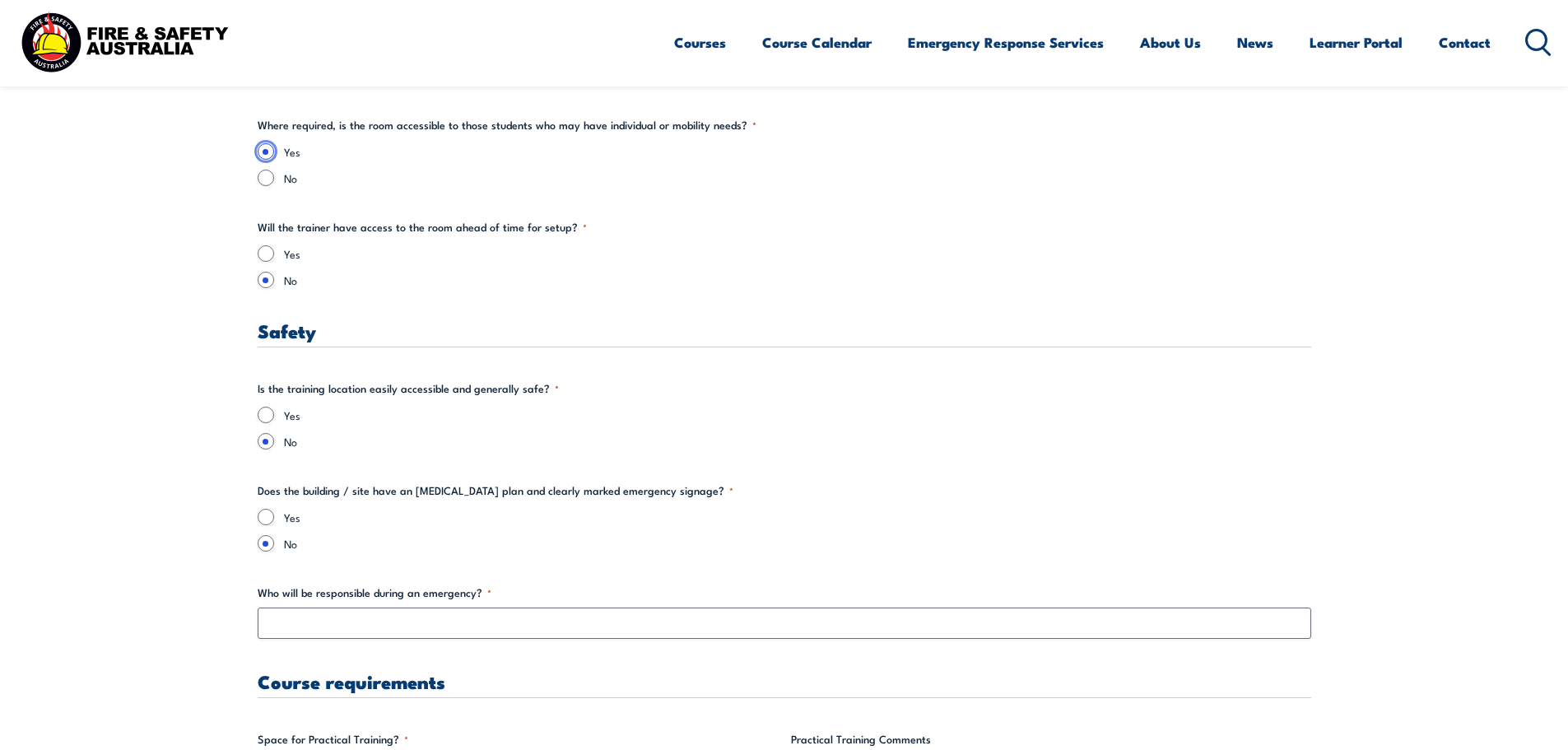
scroll to position [2717, 0]
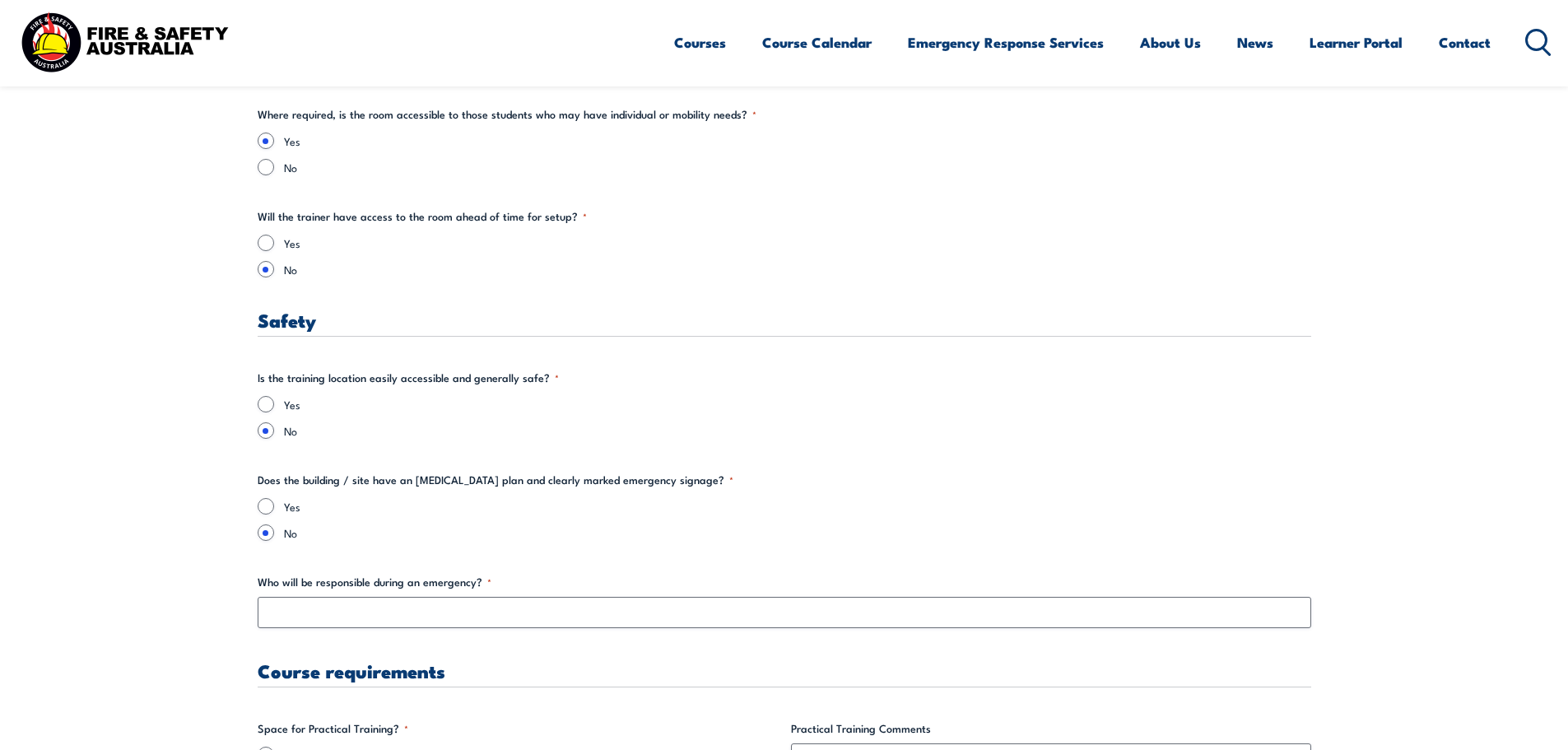
click at [270, 250] on div "Yes" at bounding box center [784, 242] width 1054 height 17
click at [270, 242] on input "Yes" at bounding box center [265, 242] width 17 height 17
radio input "true"
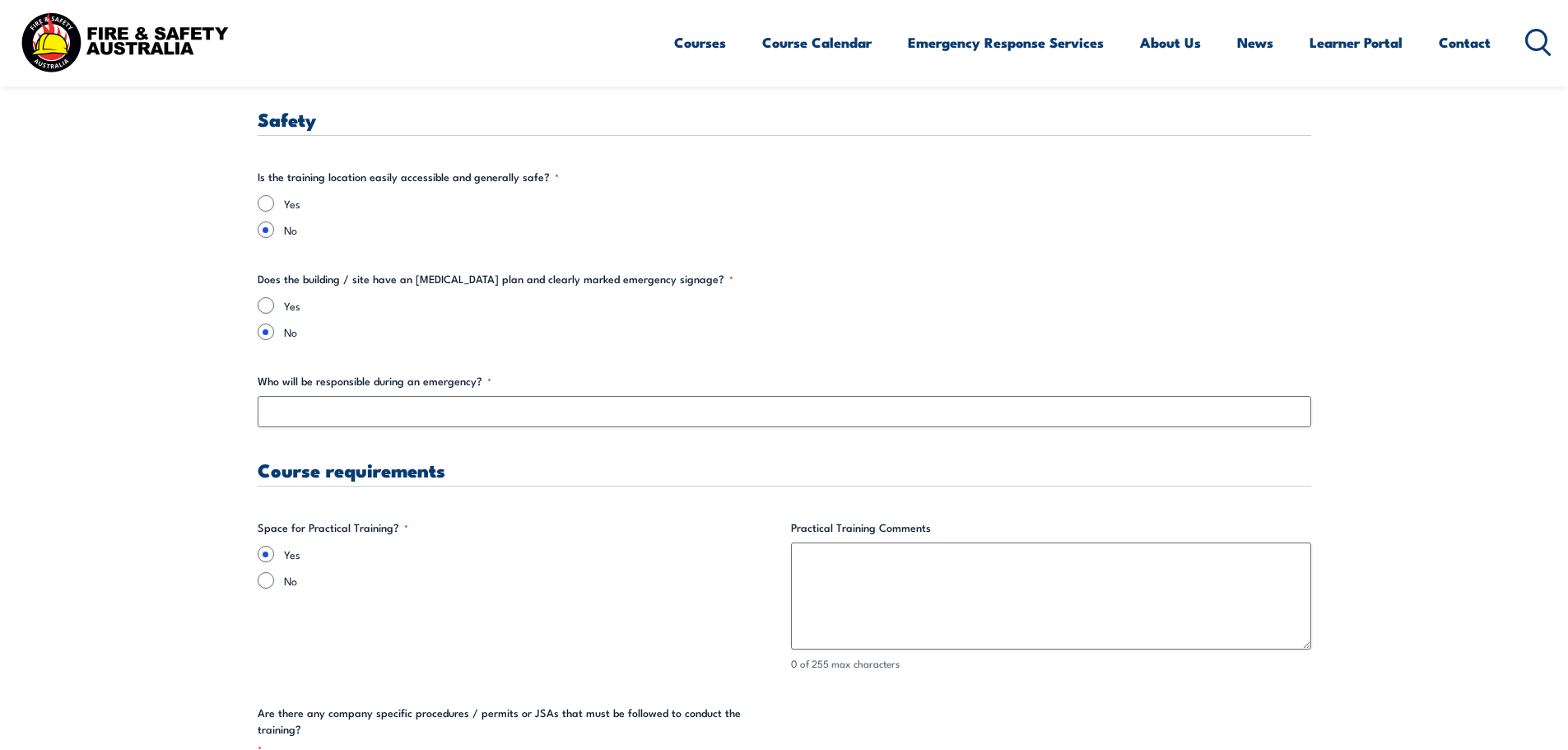
scroll to position [2881, 0]
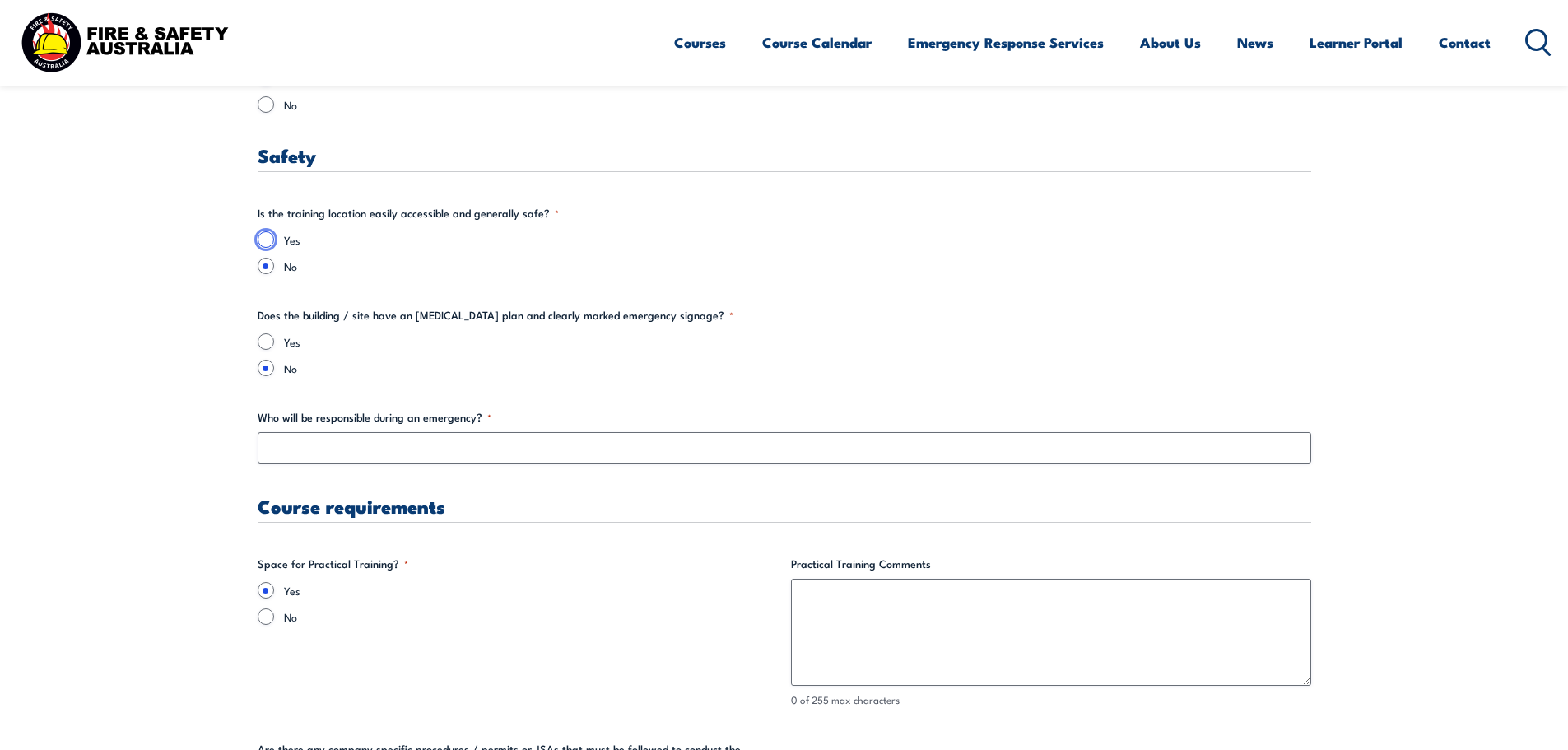
click at [267, 240] on input "Yes" at bounding box center [265, 239] width 17 height 17
radio input "true"
click at [273, 342] on input "Yes" at bounding box center [265, 342] width 17 height 17
radio input "true"
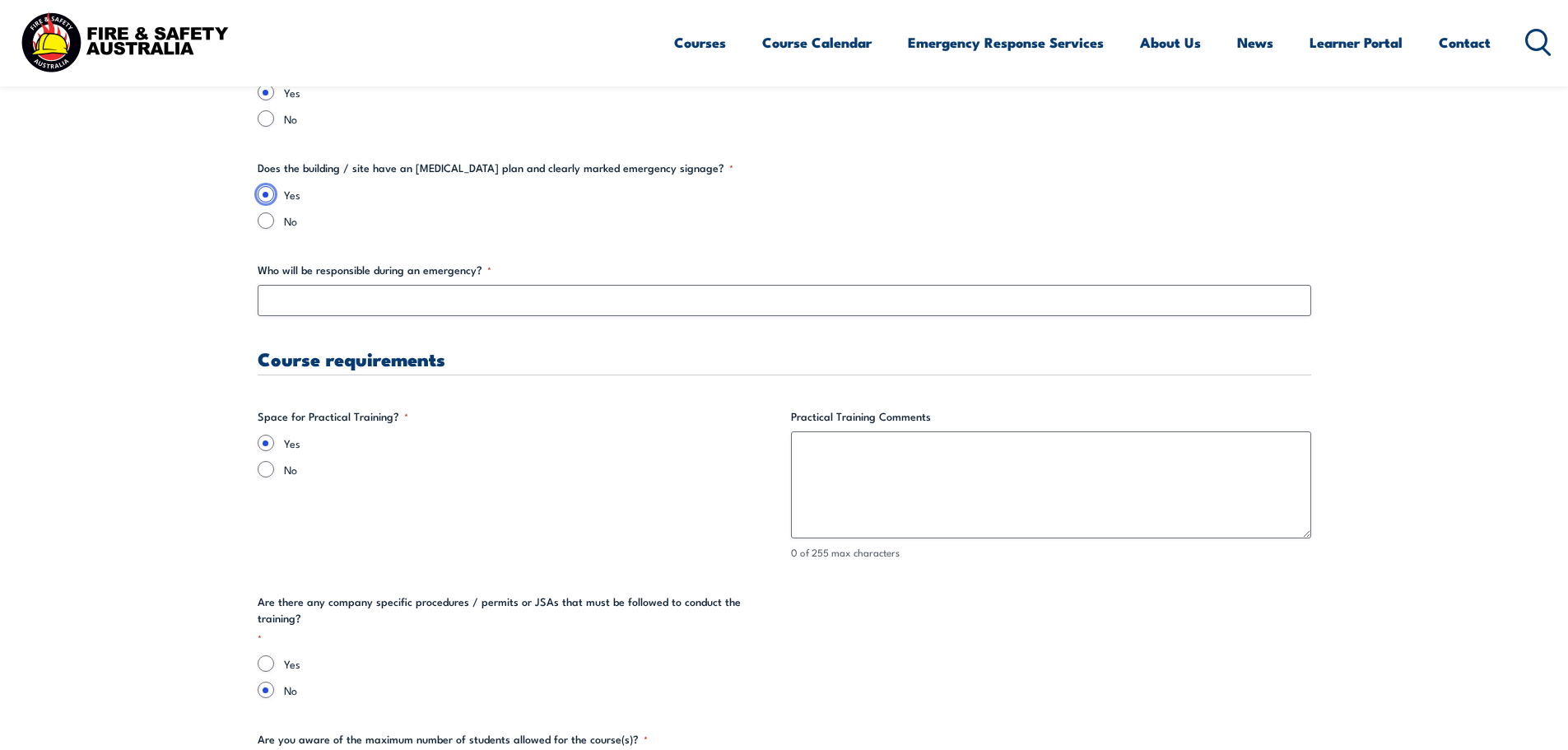
scroll to position [3046, 0]
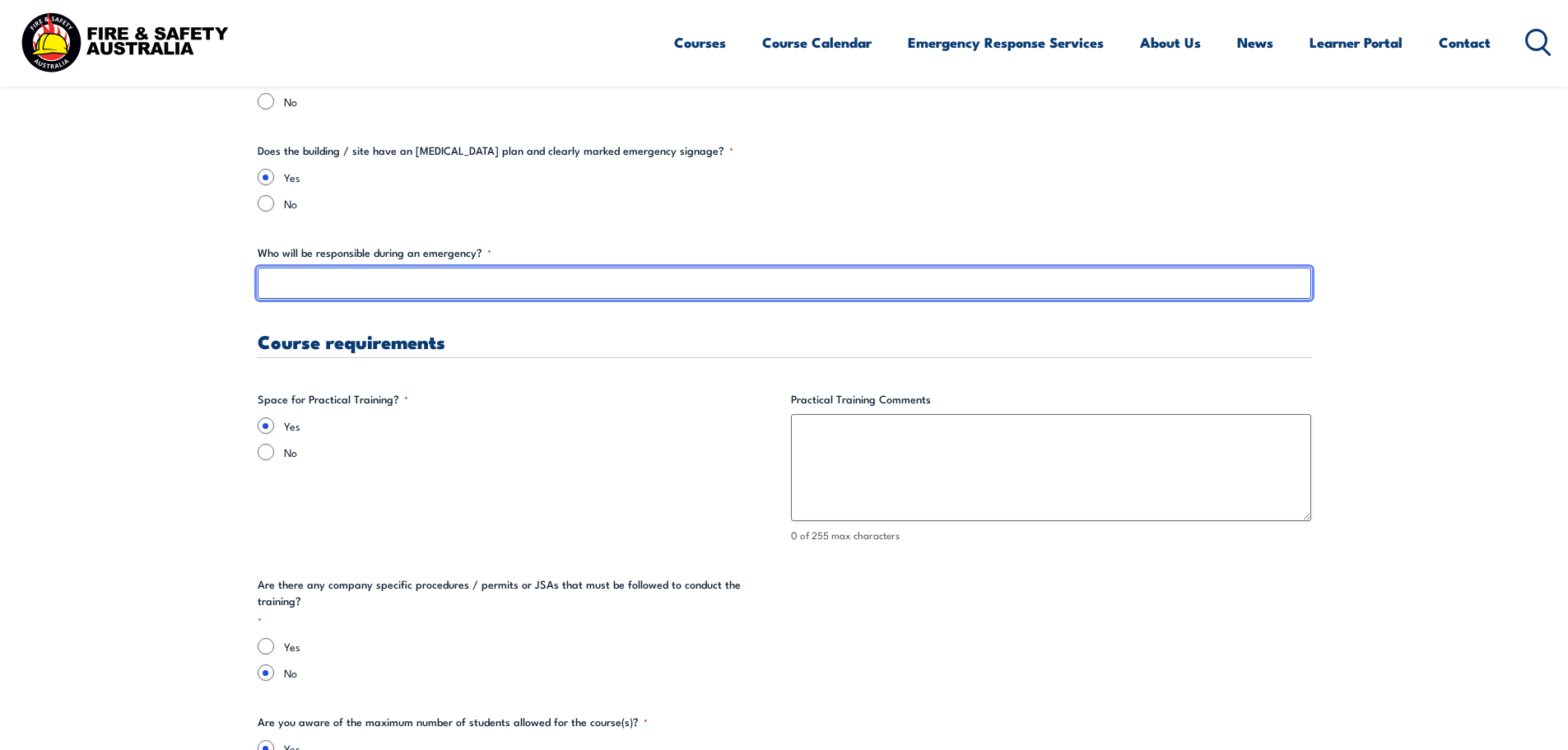
click at [291, 289] on input "Who will be responsible during an emergency? *" at bounding box center [784, 282] width 1054 height 31
click at [514, 290] on input "Who will be responsible during an emergency? *" at bounding box center [784, 282] width 1054 height 31
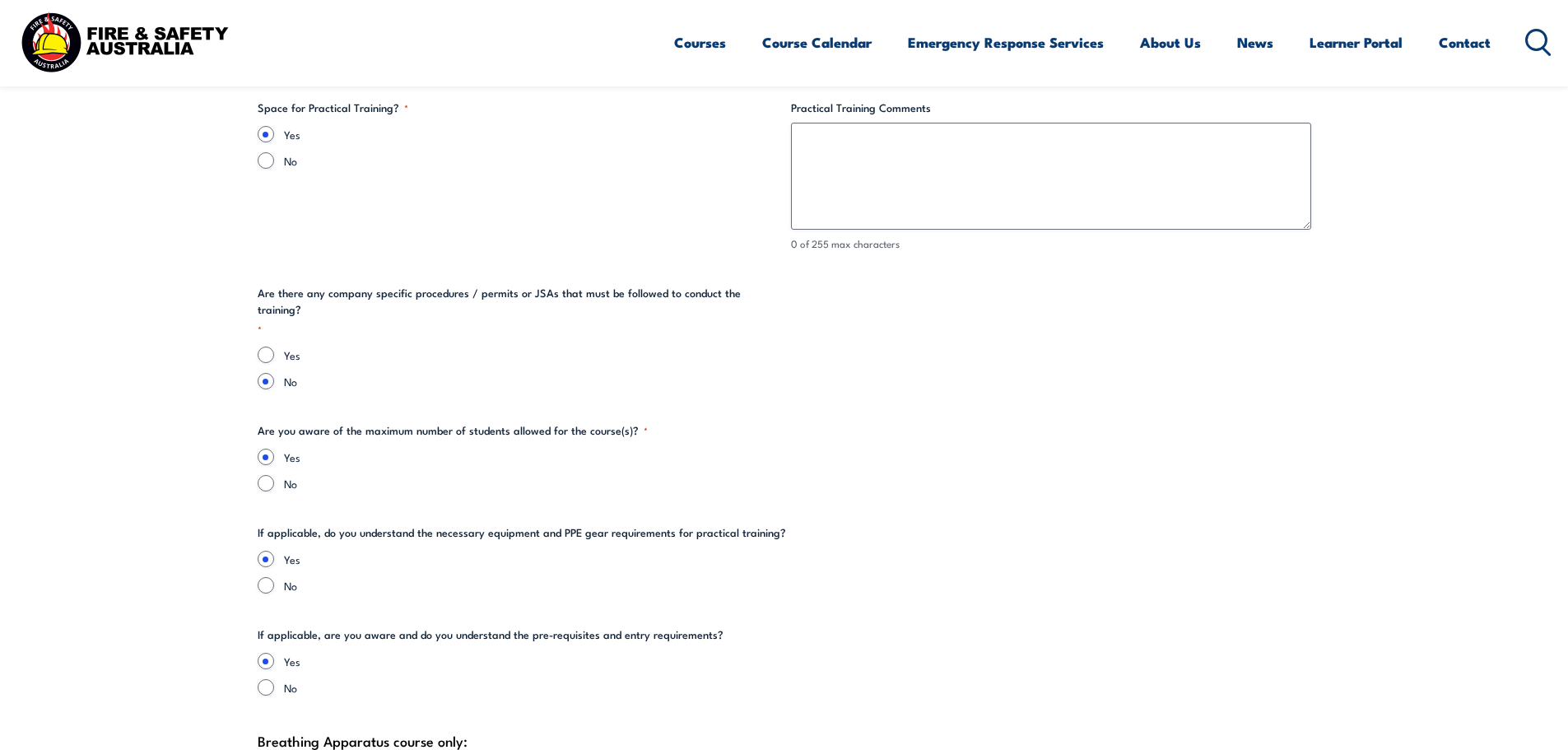
scroll to position [3375, 0]
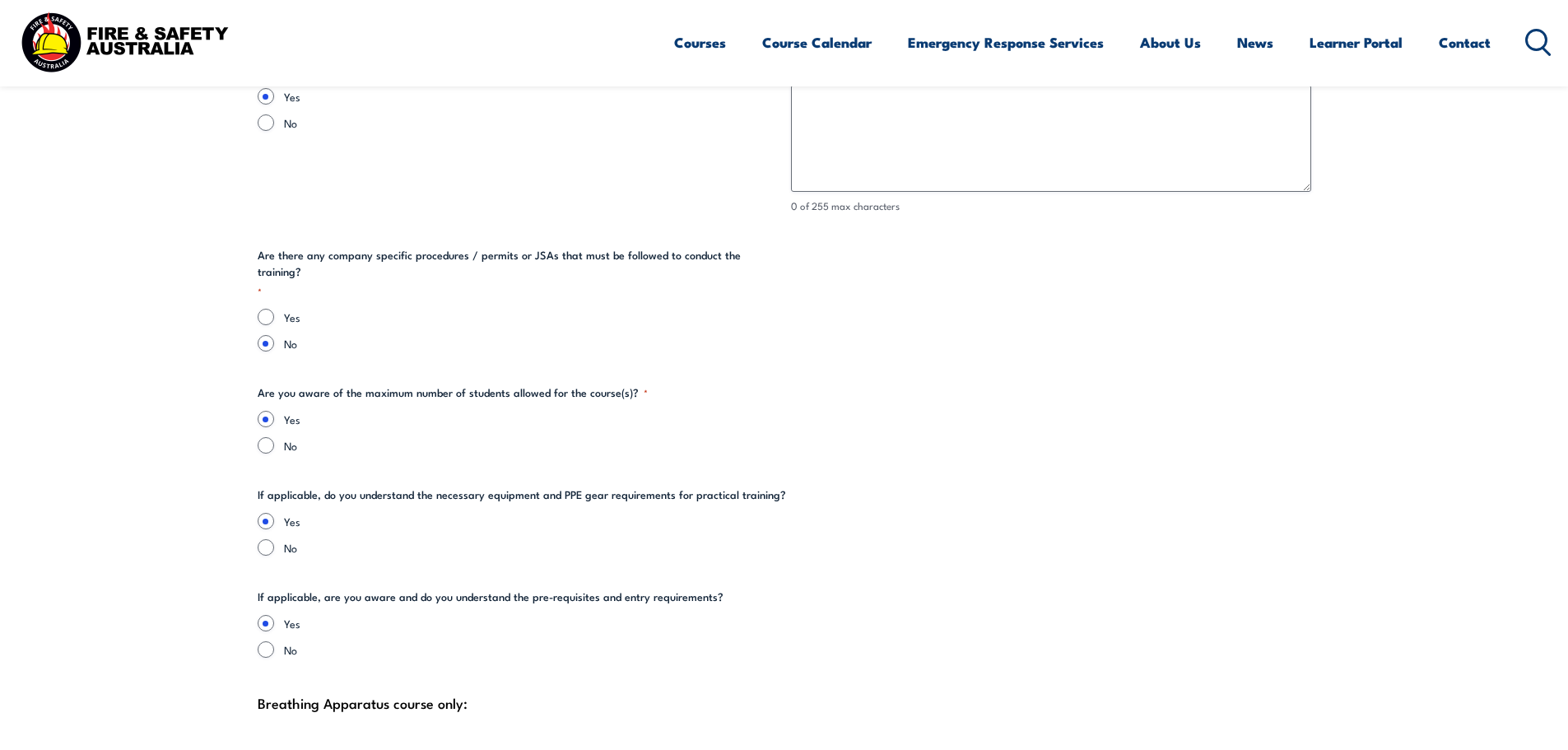
type input "[PERSON_NAME]"
drag, startPoint x: 353, startPoint y: 263, endPoint x: 561, endPoint y: 263, distance: 208.0
click at [561, 263] on legend "Are there any company specific procedures / permits or JSAs that must be follow…" at bounding box center [517, 273] width 520 height 52
click at [269, 309] on input "Yes" at bounding box center [265, 317] width 17 height 17
radio input "true"
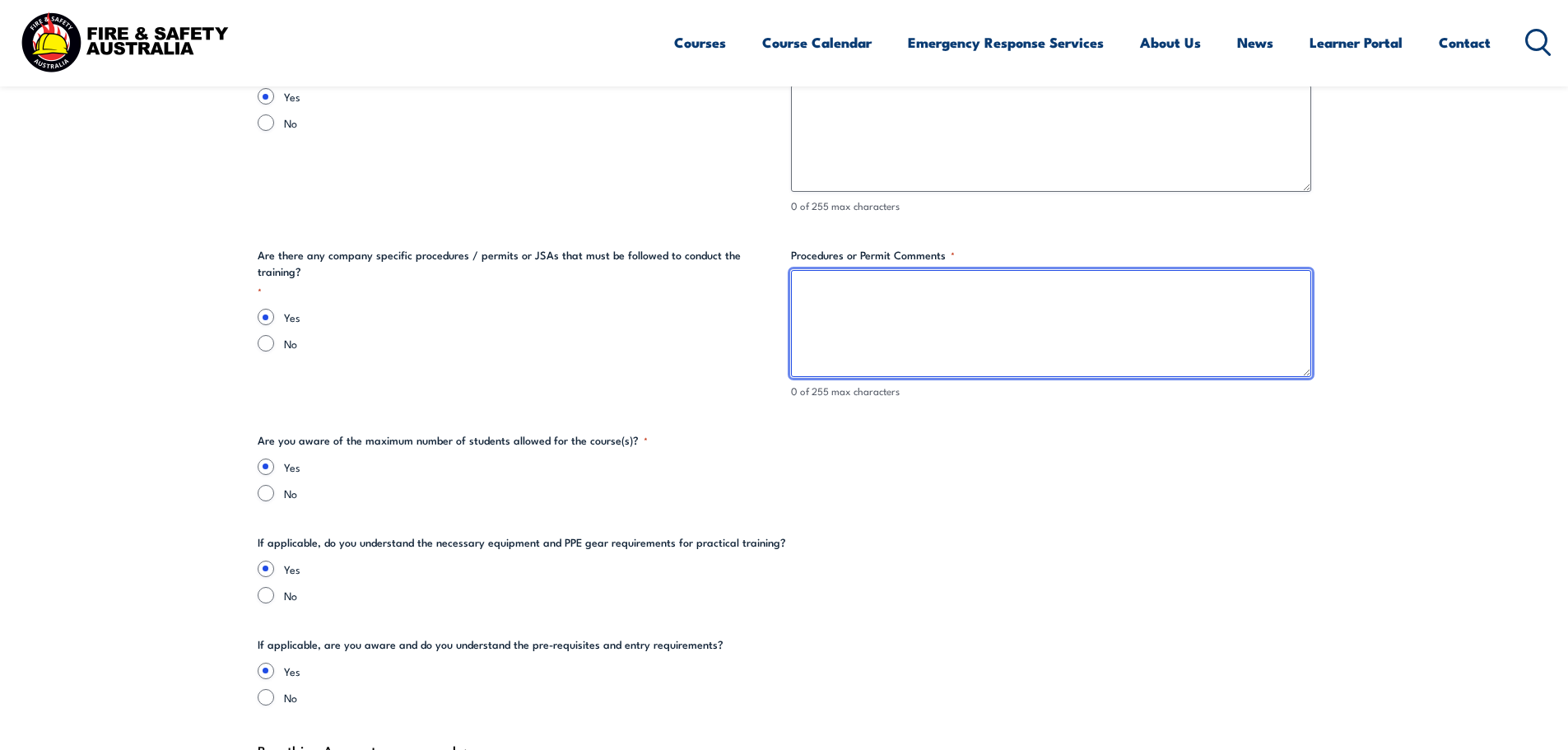
click at [1129, 320] on textarea "Procedures or Permit Comments *" at bounding box center [1051, 324] width 520 height 107
type textarea "f"
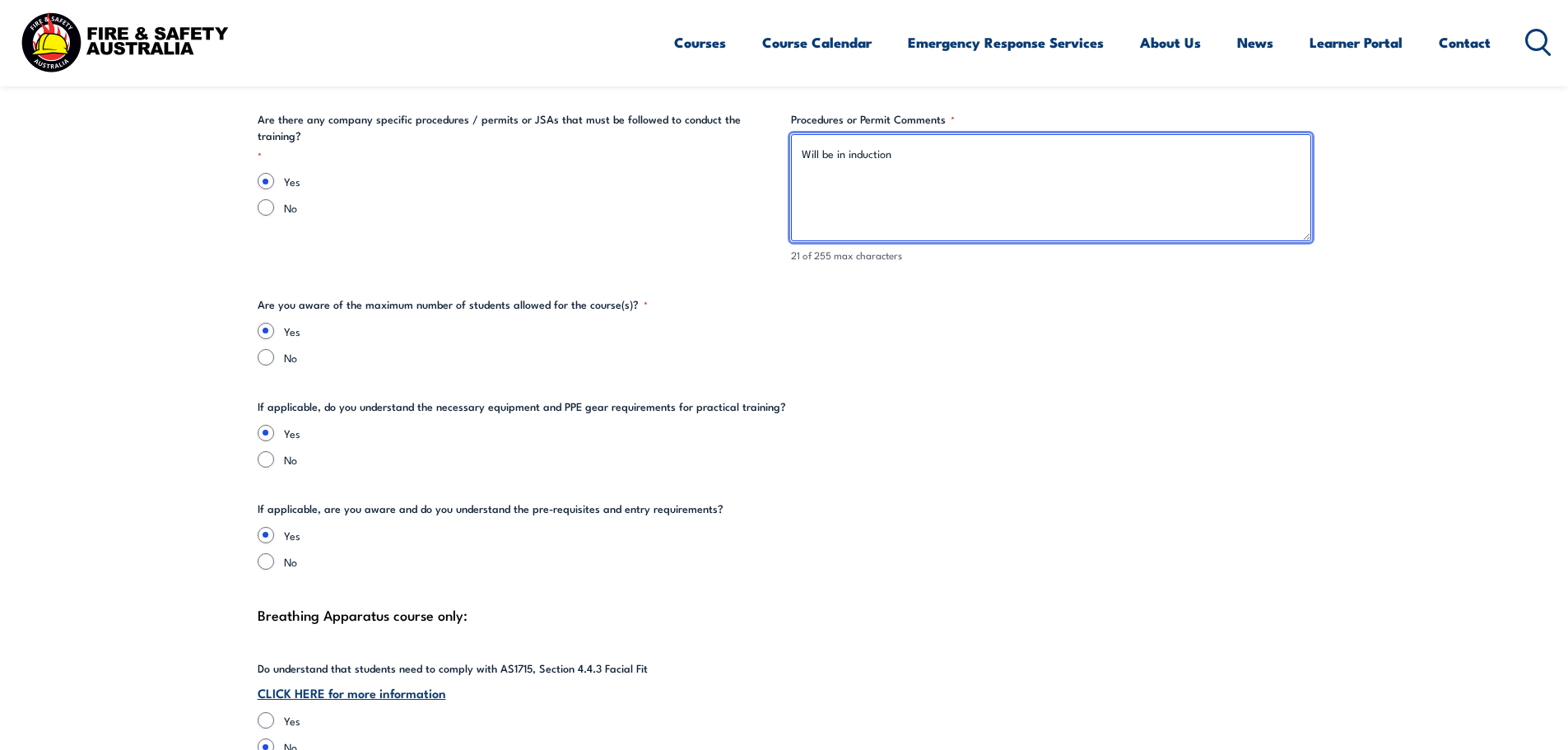
scroll to position [3539, 0]
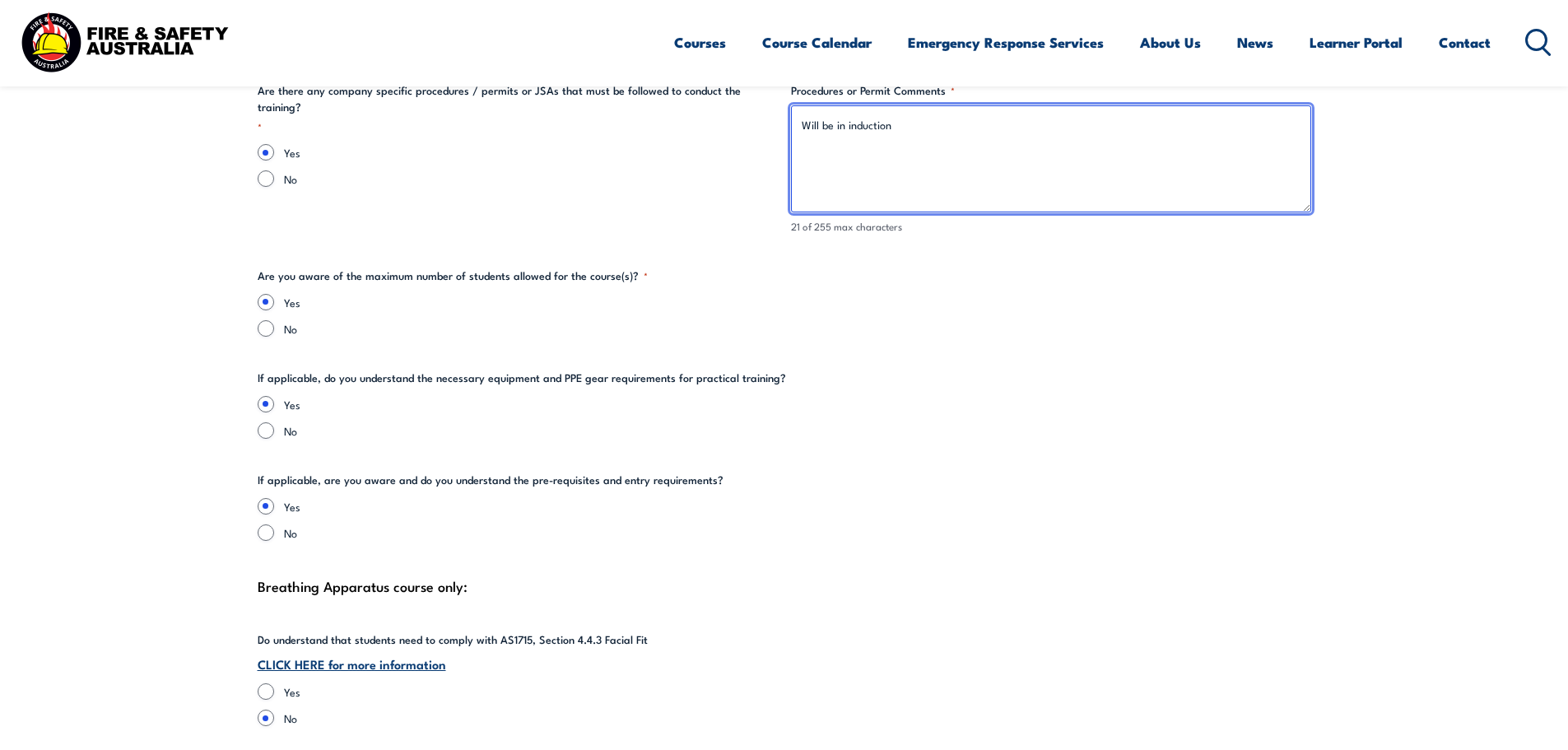
type textarea "Will be in induction"
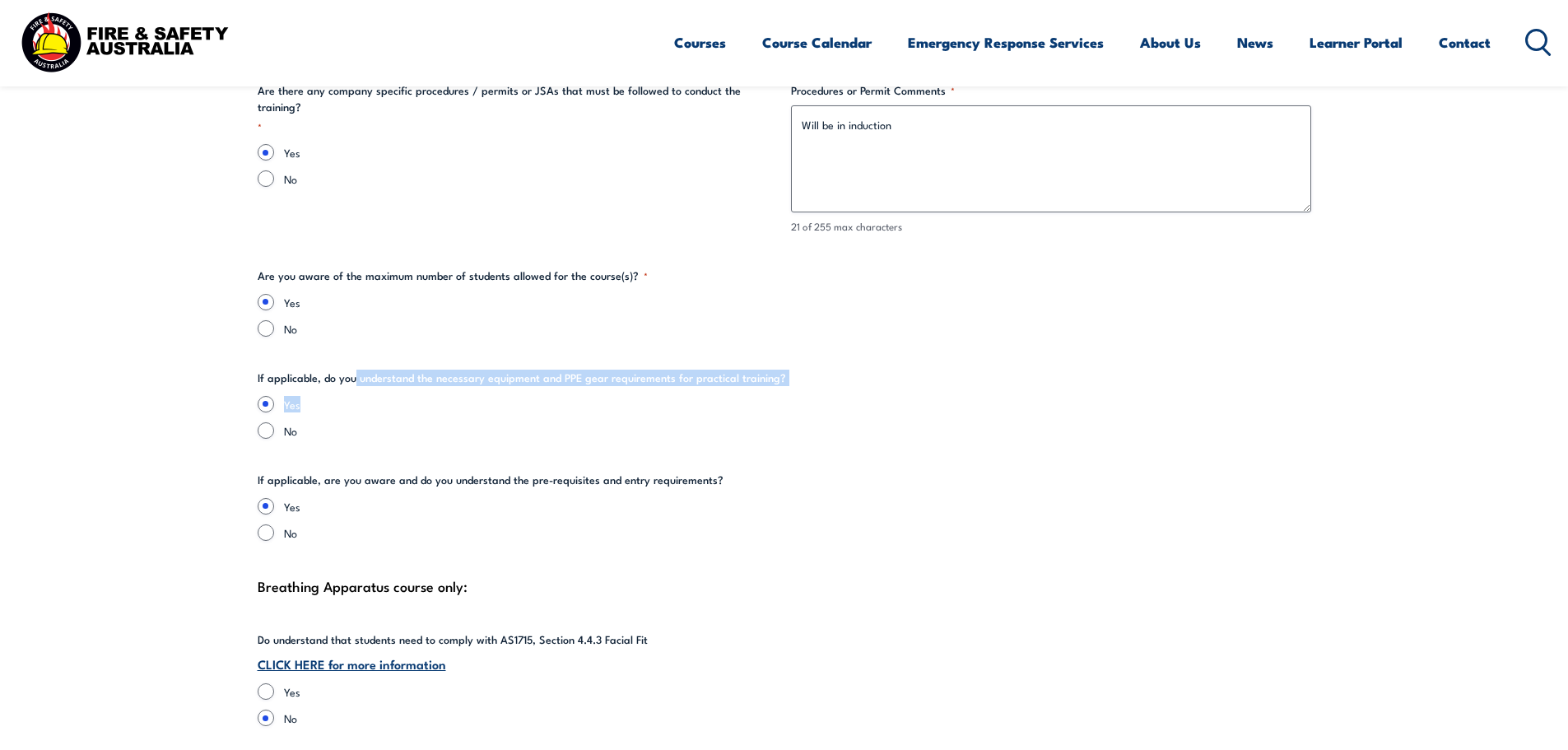
drag, startPoint x: 353, startPoint y: 385, endPoint x: 416, endPoint y: 388, distance: 63.1
click at [416, 388] on fieldset "If applicable, do you understand the necessary equipment and PPE gear requireme…" at bounding box center [784, 404] width 1054 height 70
click at [416, 389] on fieldset "If applicable, do you understand the necessary equipment and PPE gear requireme…" at bounding box center [784, 404] width 1054 height 70
click at [434, 394] on fieldset "If applicable, do you understand the necessary equipment and PPE gear requireme…" at bounding box center [784, 404] width 1054 height 70
drag, startPoint x: 326, startPoint y: 377, endPoint x: 769, endPoint y: 373, distance: 443.0
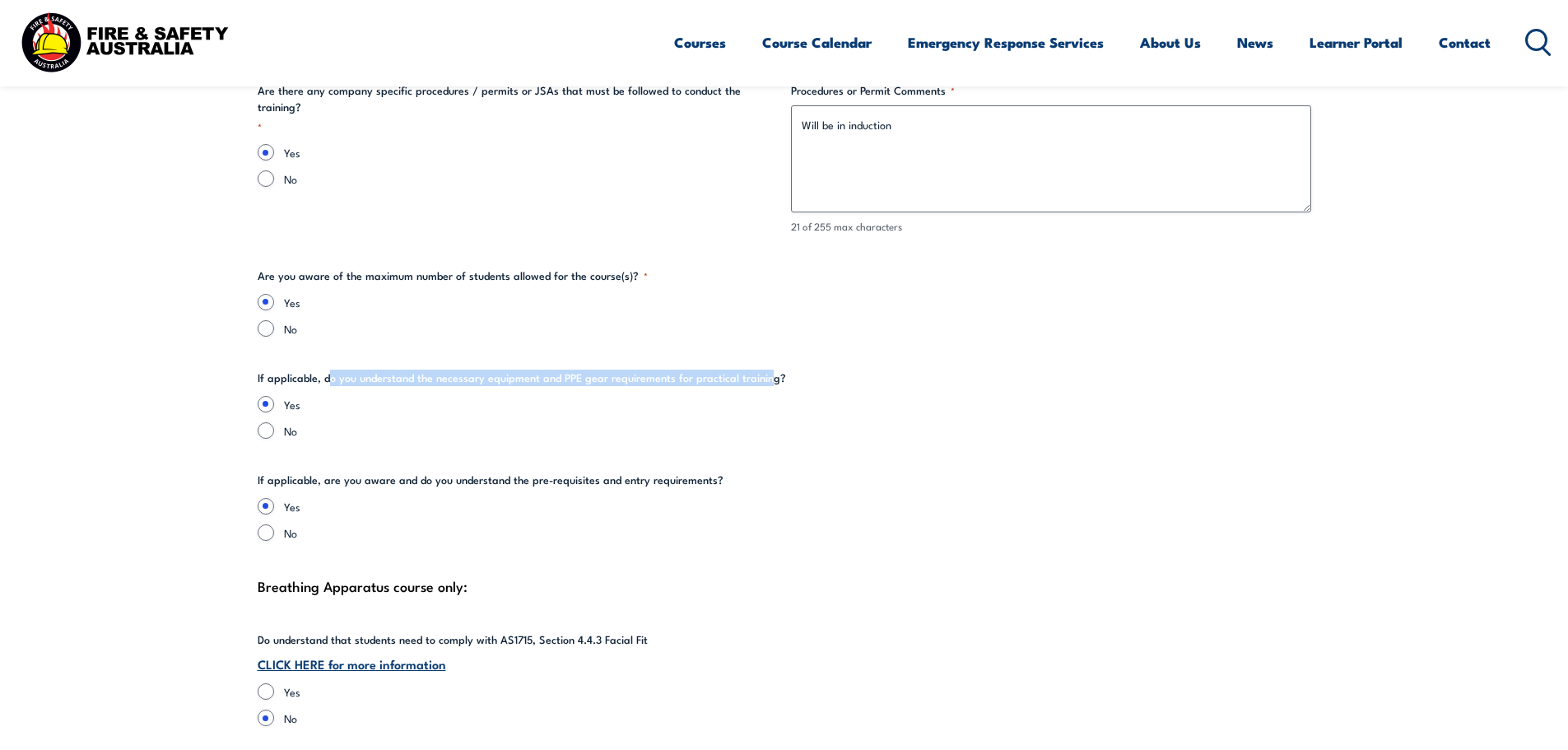
click at [769, 373] on legend "If applicable, do you understand the necessary equipment and PPE gear requireme…" at bounding box center [521, 377] width 528 height 17
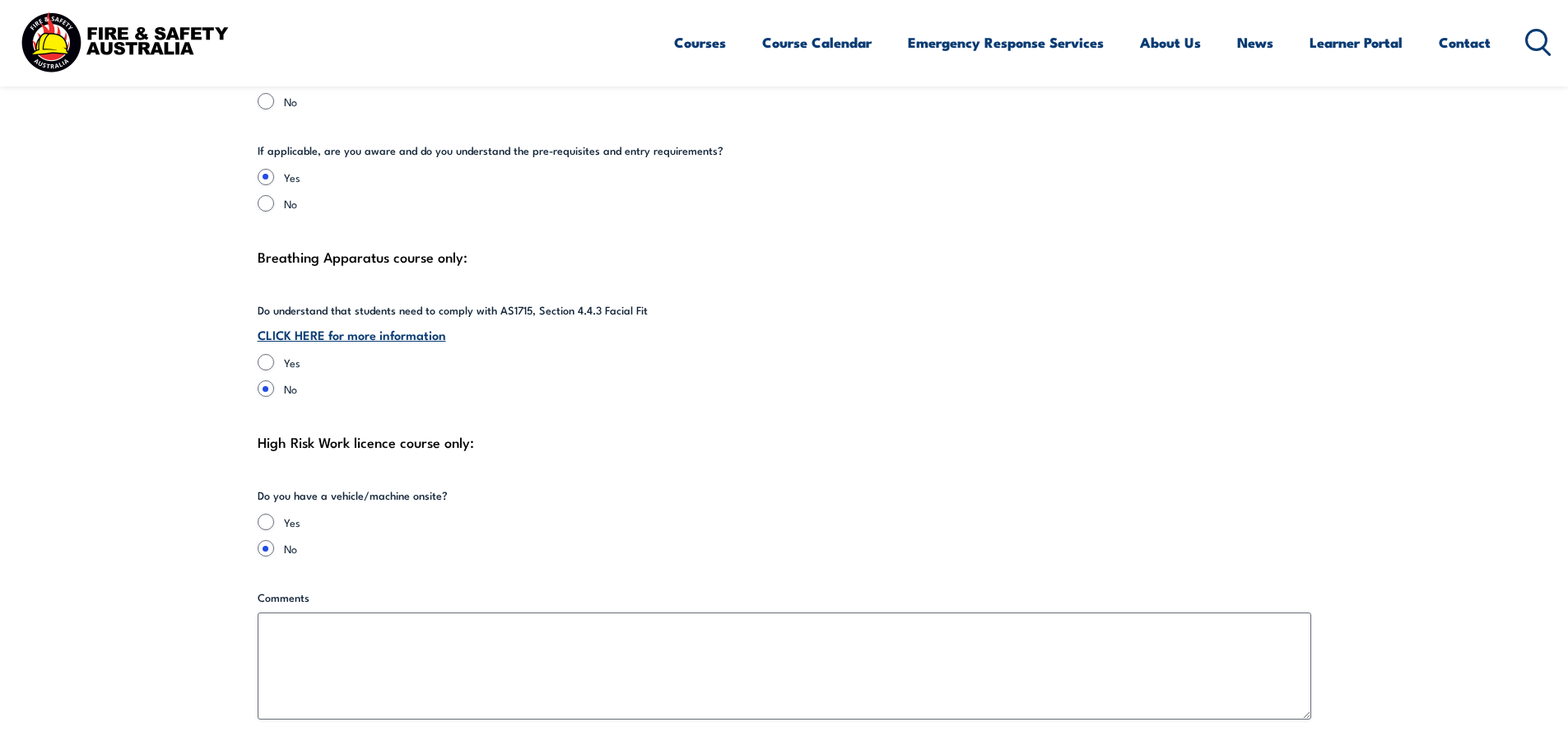
scroll to position [3952, 0]
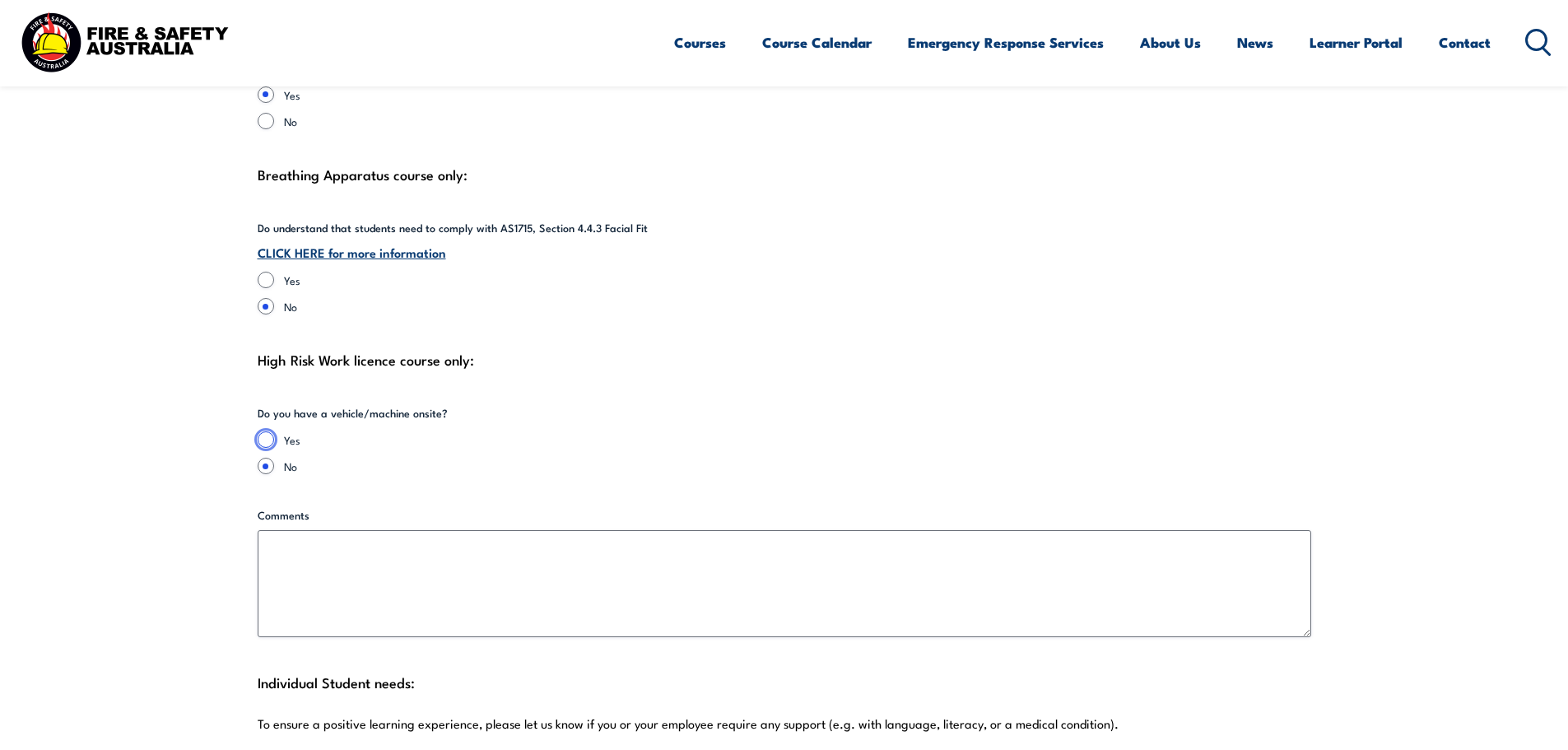
click at [260, 443] on input "Yes" at bounding box center [265, 439] width 17 height 17
radio input "true"
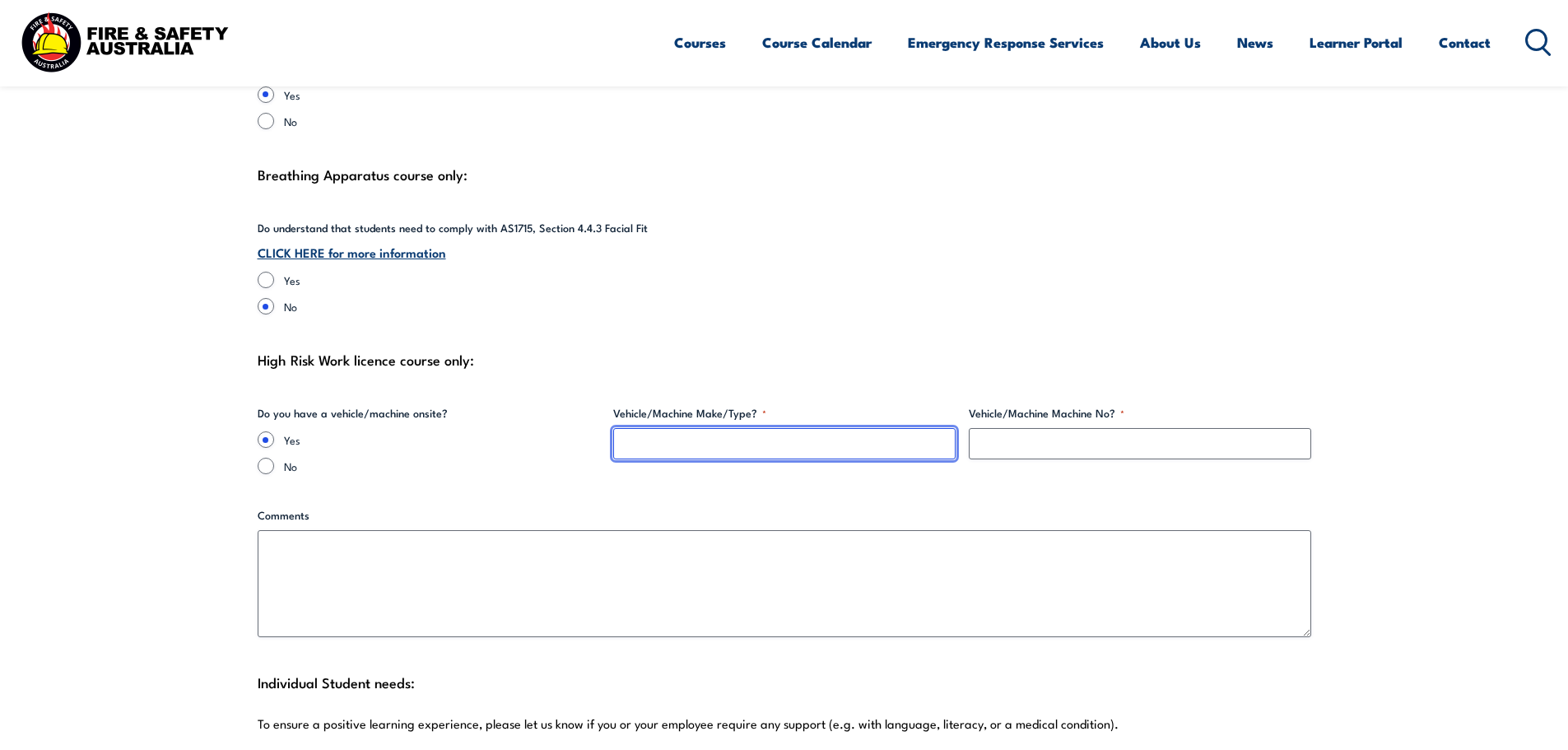
click at [790, 442] on input "Vehicle/Machine Make/Type? *" at bounding box center [784, 443] width 343 height 31
type input "forklift"
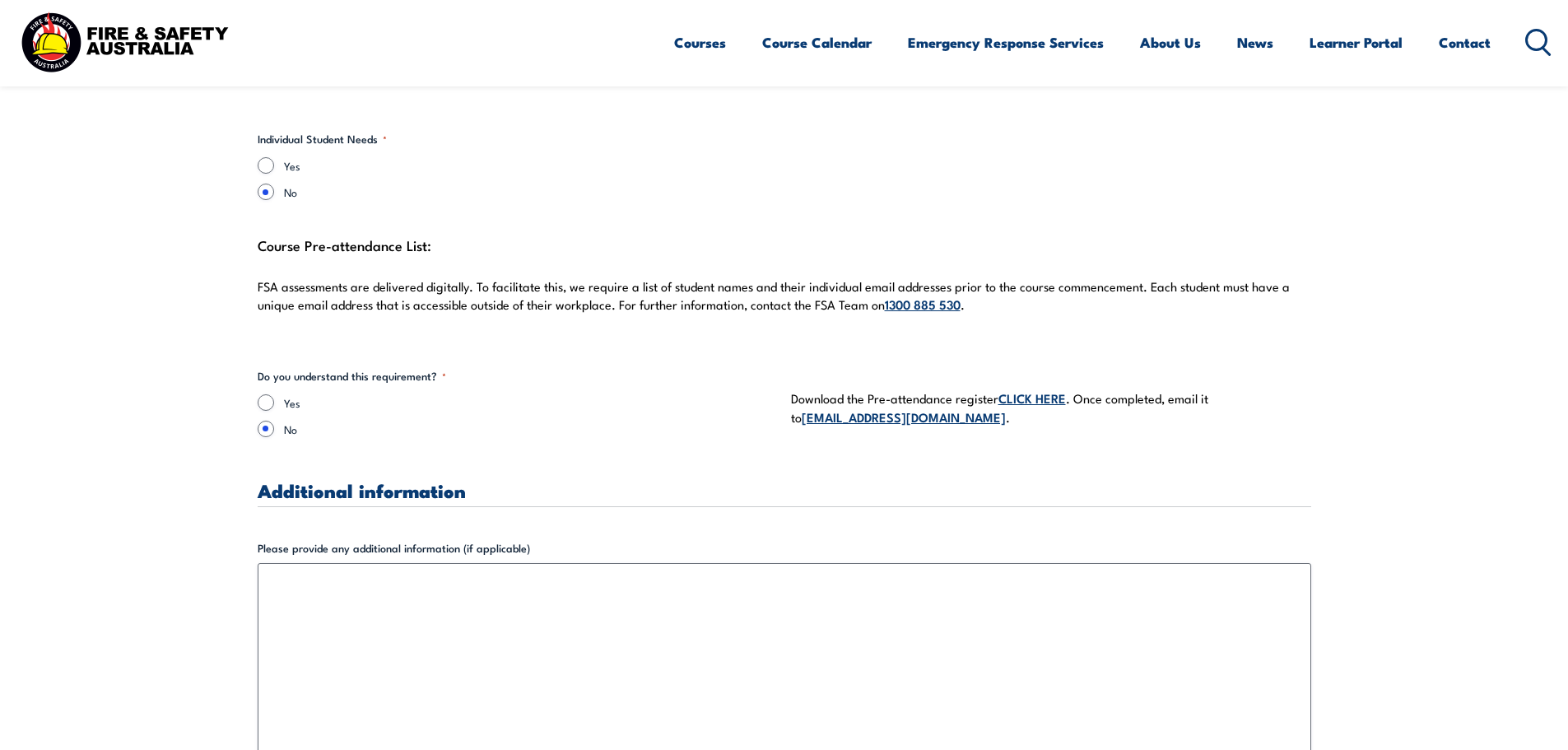
scroll to position [4610, 0]
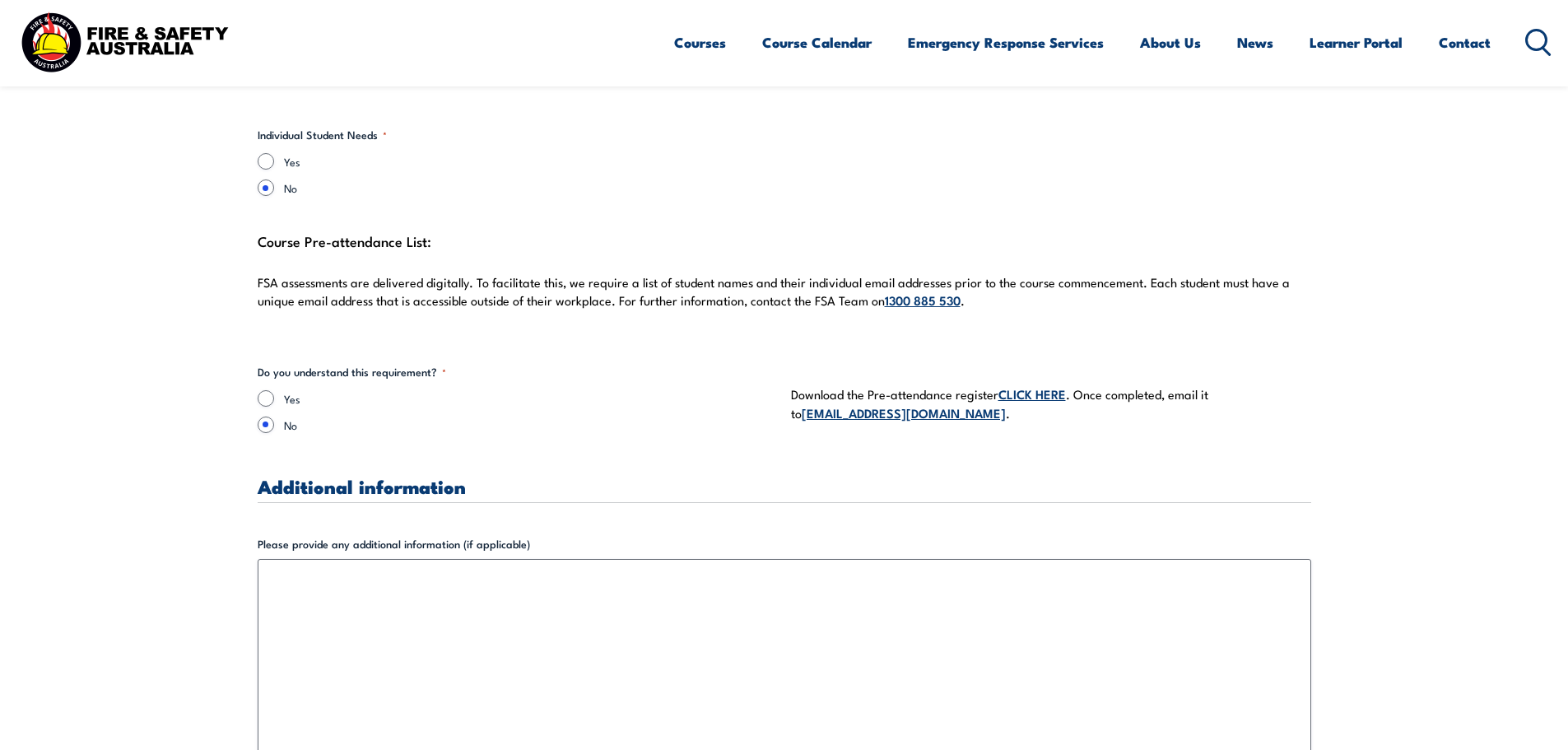
type input "QB"
drag, startPoint x: 326, startPoint y: 370, endPoint x: 425, endPoint y: 394, distance: 101.9
click at [425, 394] on fieldset "Do you understand this requirement? * Yes No" at bounding box center [517, 403] width 520 height 79
click at [425, 394] on label "Yes" at bounding box center [530, 398] width 494 height 17
click at [274, 394] on input "Yes" at bounding box center [265, 398] width 17 height 17
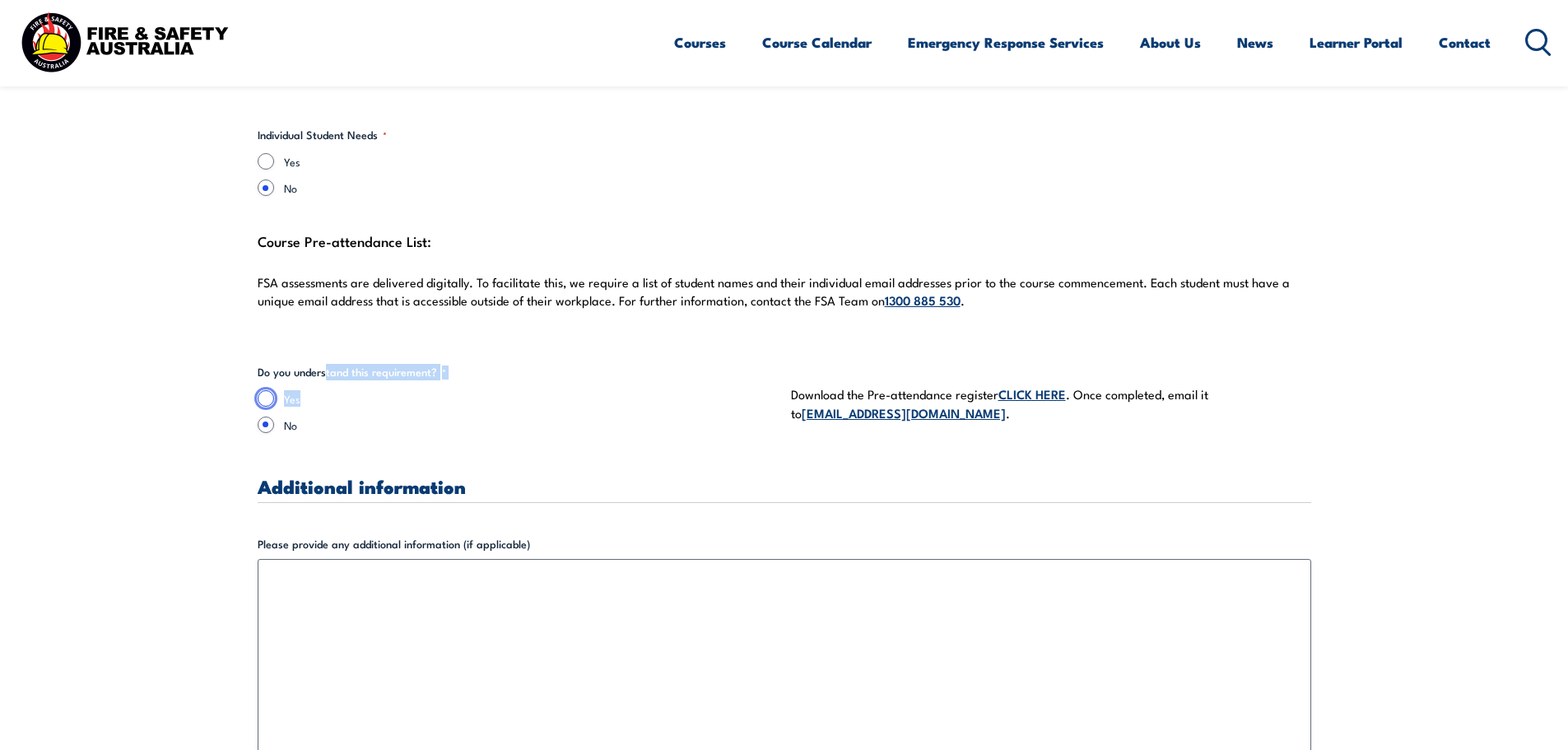
radio input "true"
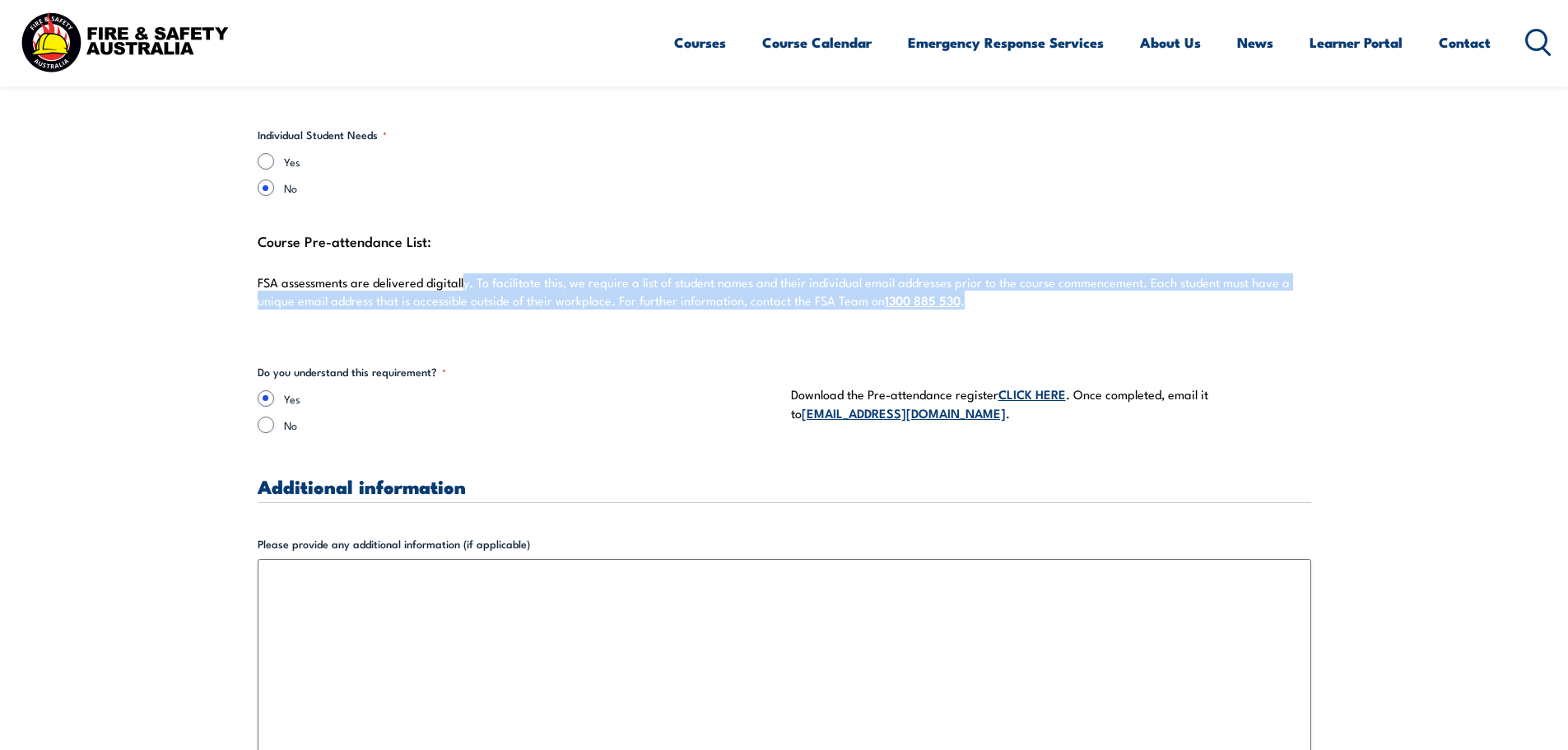
drag, startPoint x: 470, startPoint y: 281, endPoint x: 1343, endPoint y: 294, distance: 873.1
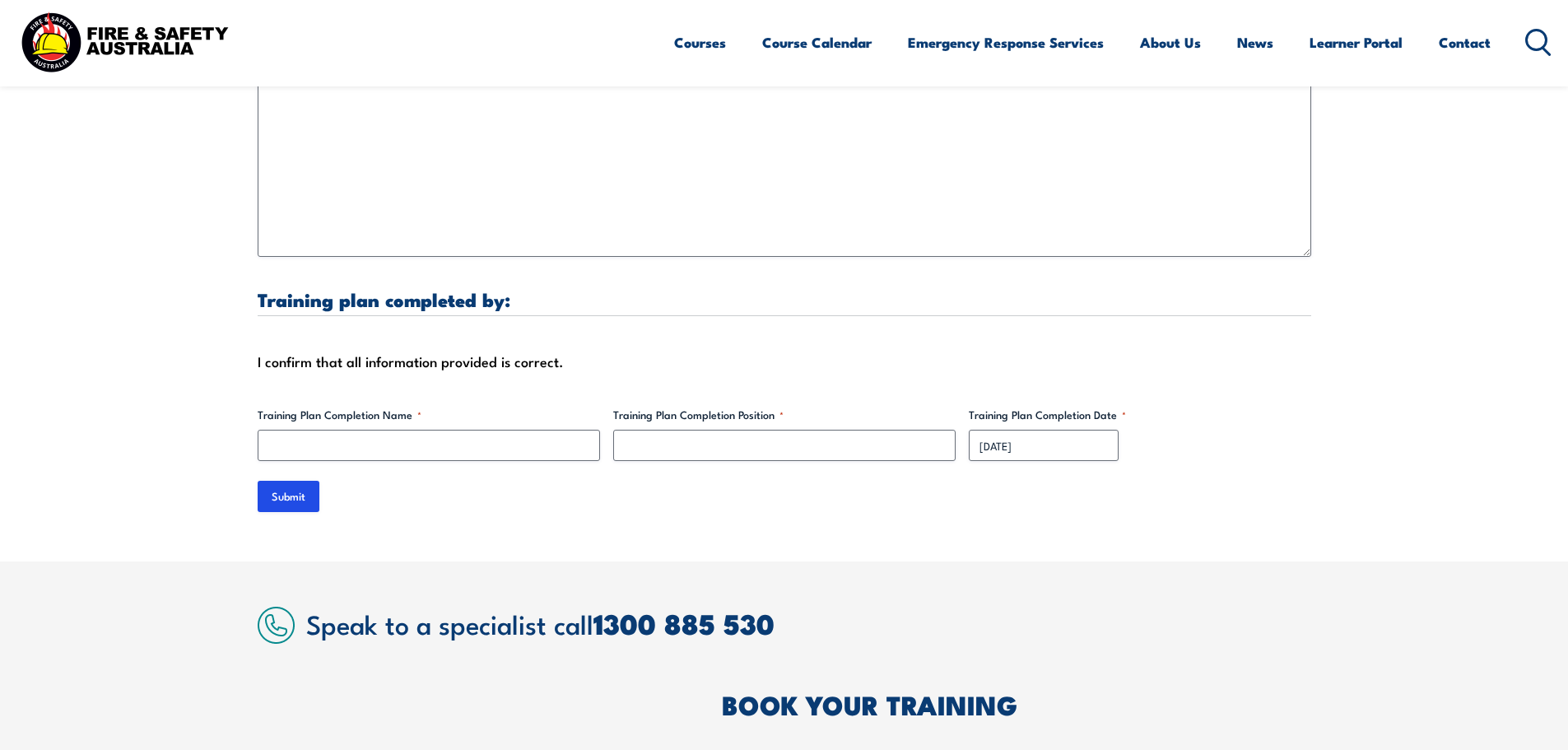
scroll to position [5186, 0]
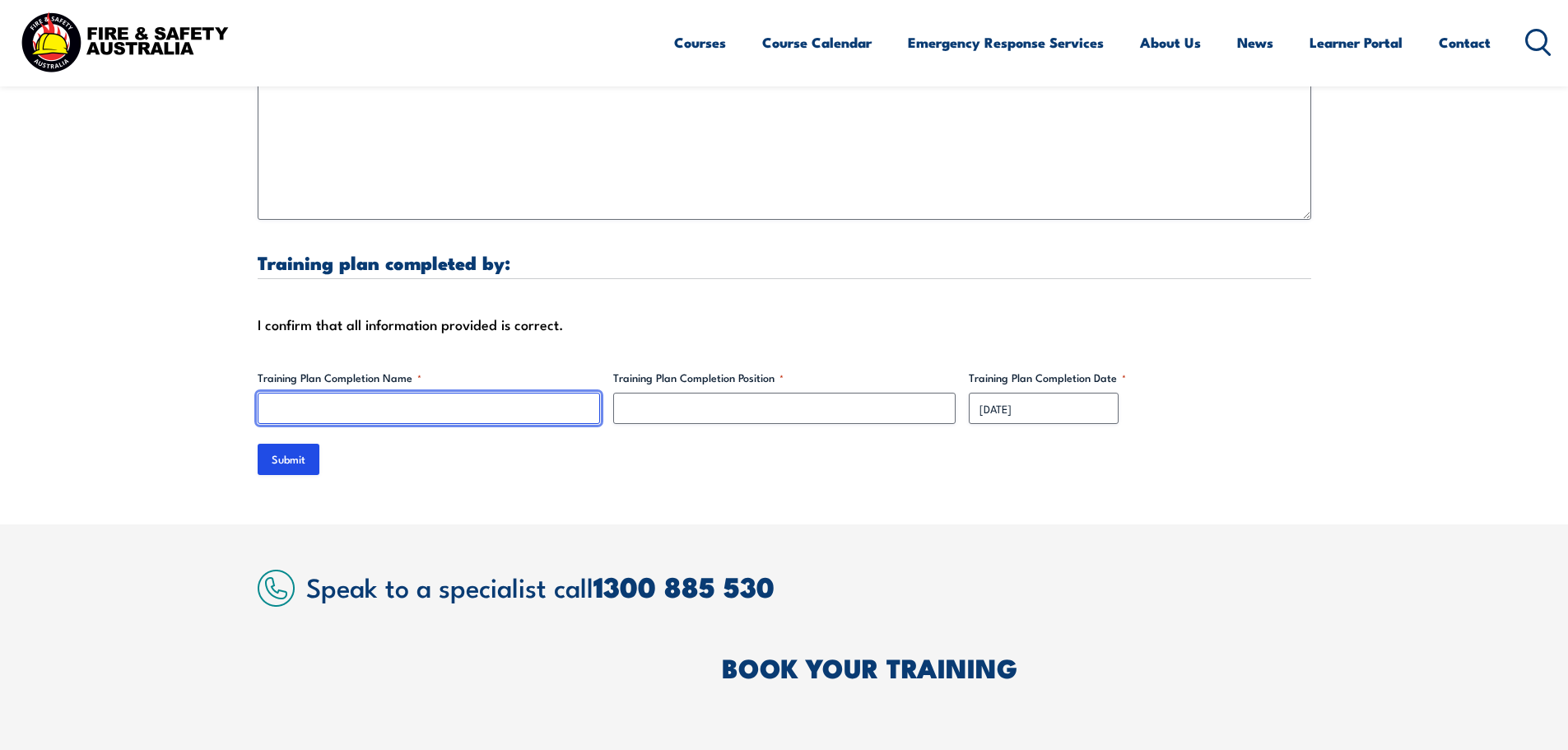
click at [383, 417] on input "Training Plan Completion Name *" at bounding box center [428, 407] width 343 height 31
type input "[PERSON_NAME]"
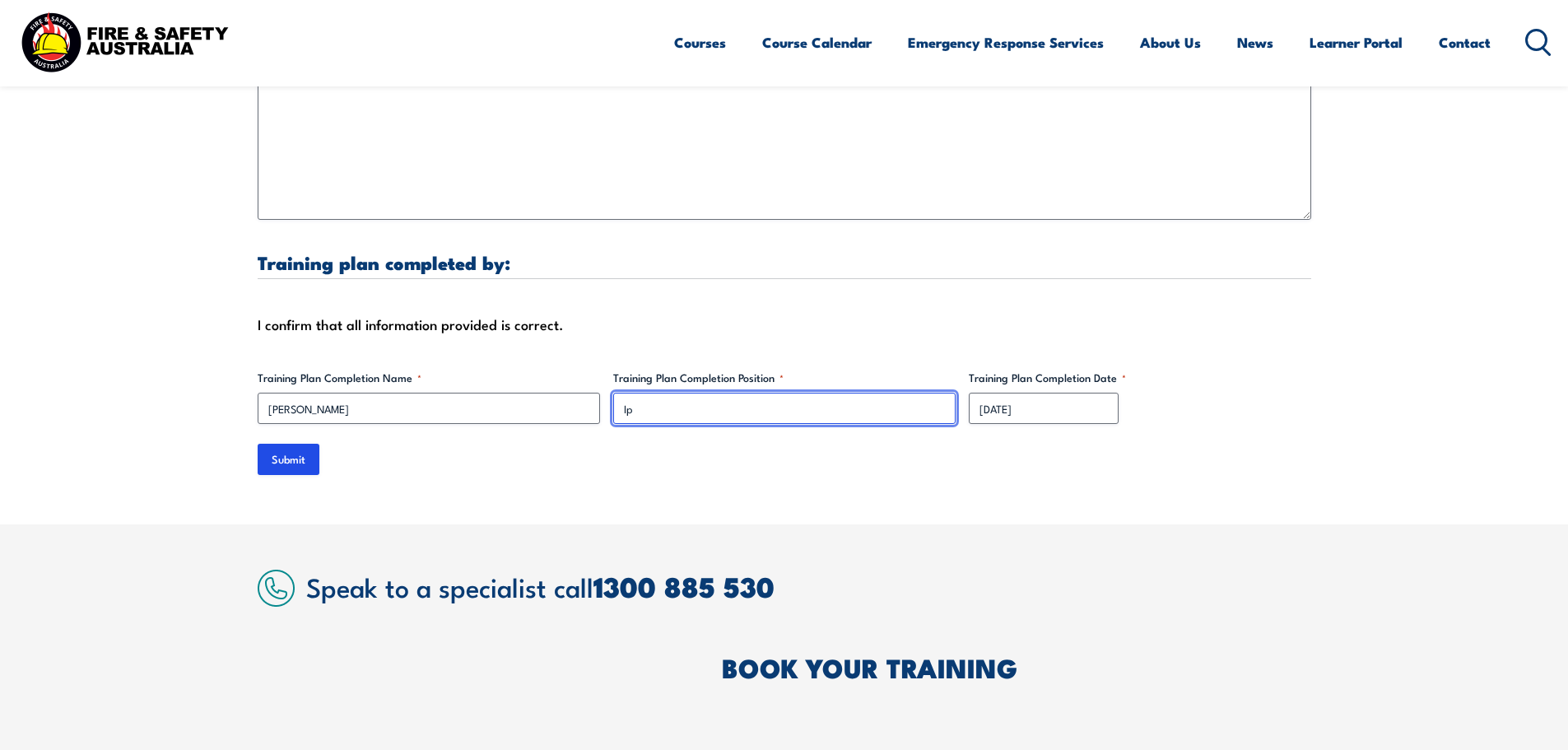
type input "I"
type input "Ops support"
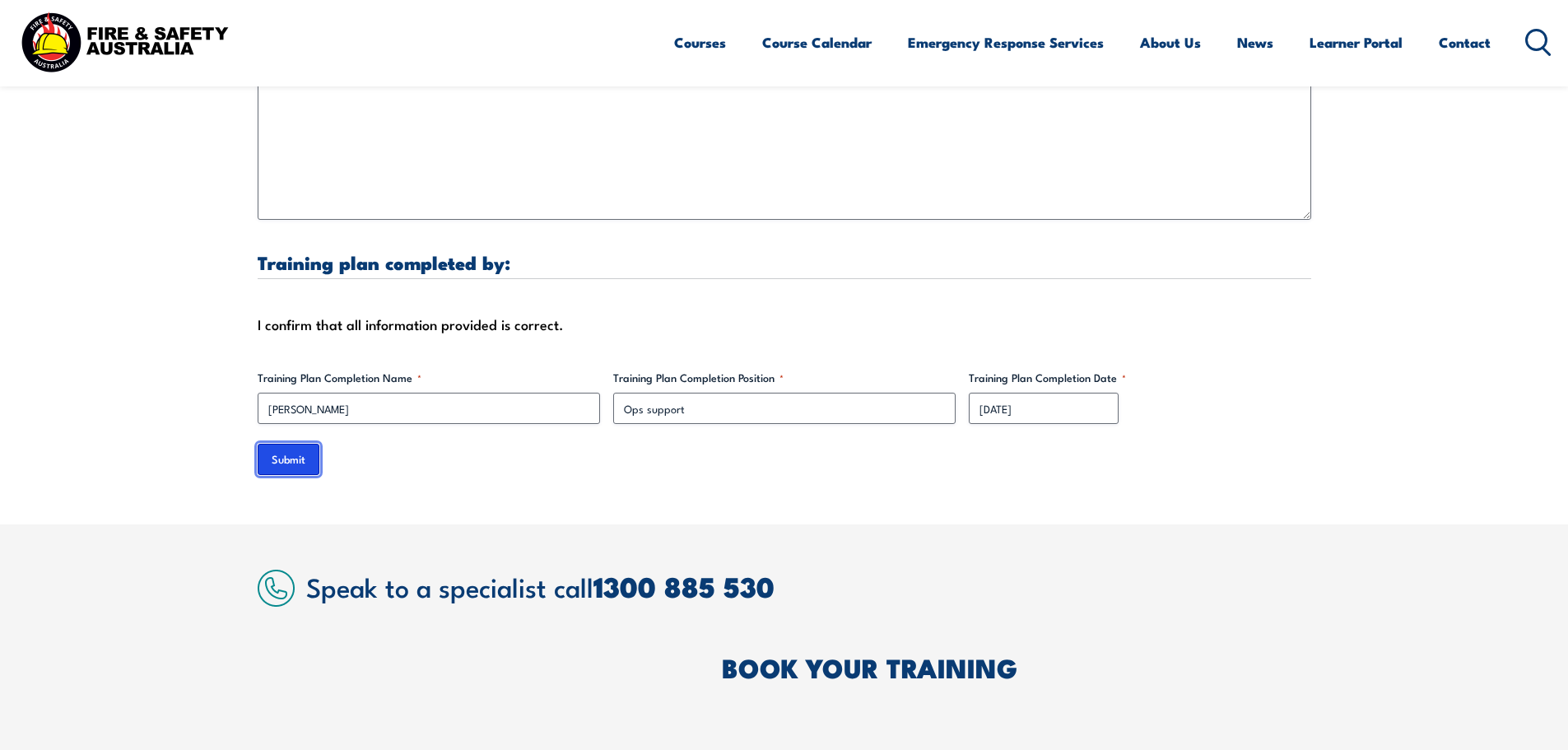
click at [282, 454] on input "Submit" at bounding box center [288, 459] width 62 height 31
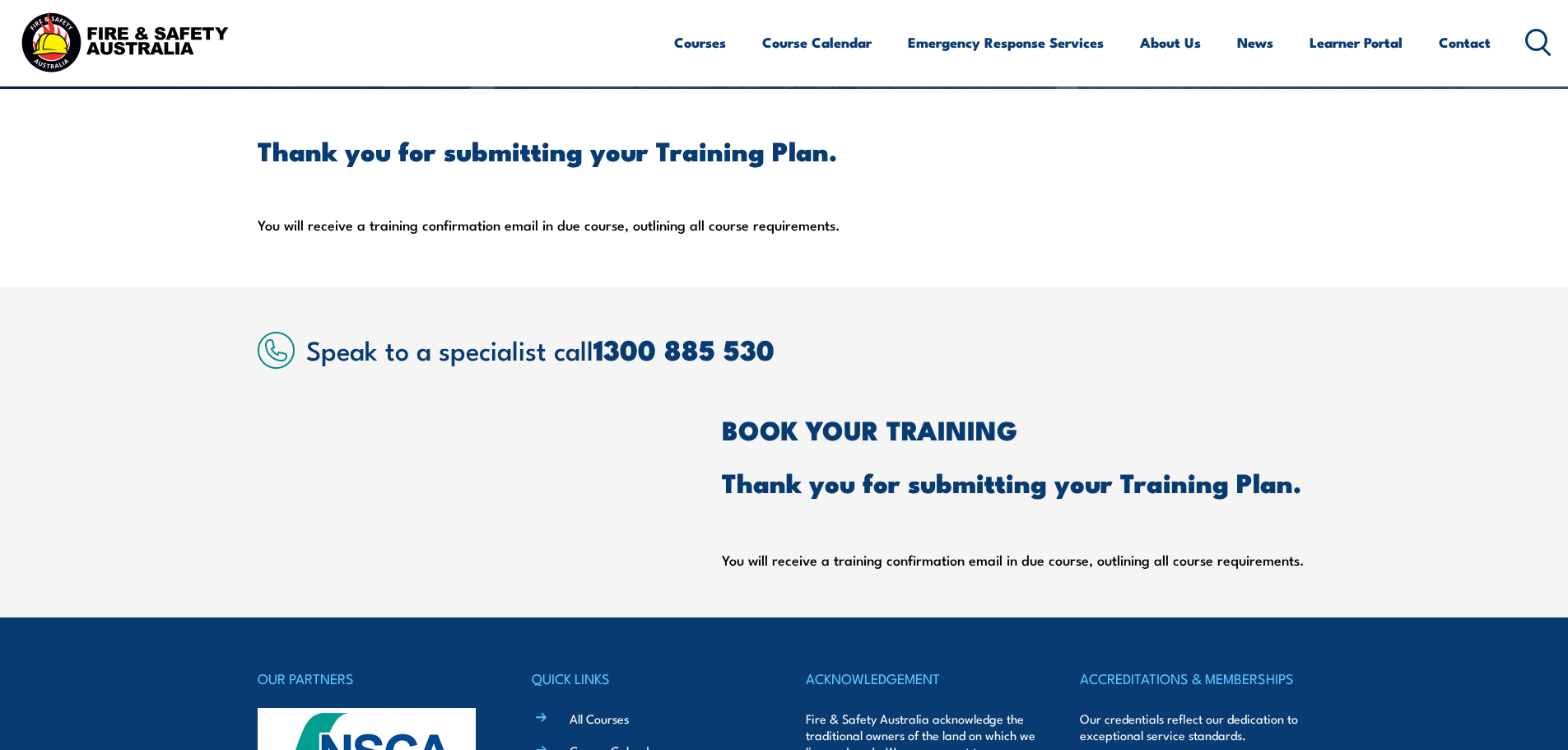
scroll to position [411, 0]
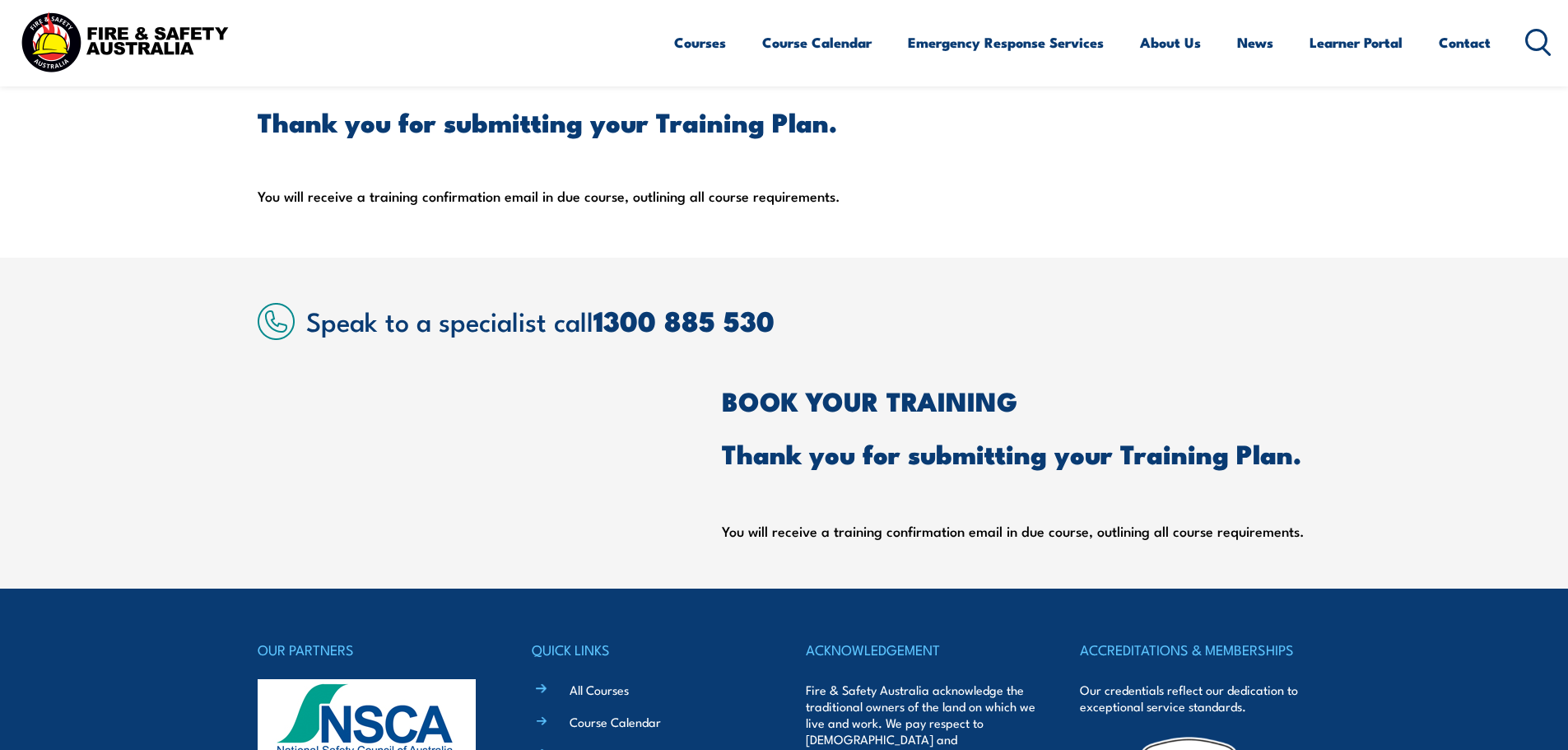
click at [1078, 198] on div "Thank you for submitting your Training Plan. You will receive a training confir…" at bounding box center [784, 158] width 1054 height 98
